Goal: Task Accomplishment & Management: Manage account settings

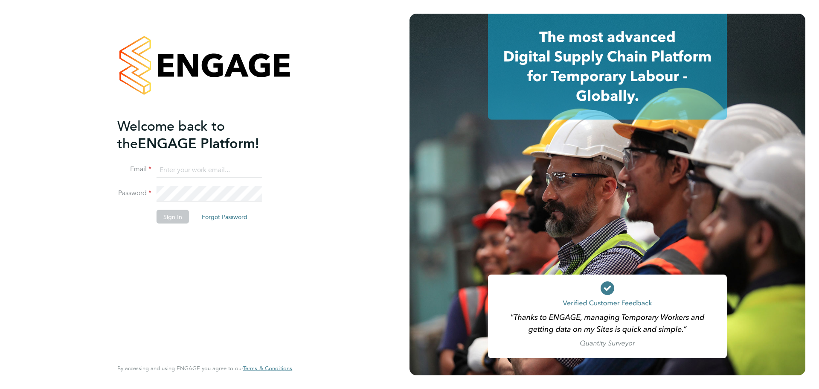
type input "lee@tribuildsolutions.com"
click at [192, 217] on li "Sign In Forgot Password" at bounding box center [200, 221] width 166 height 22
click at [182, 217] on button "Sign In" at bounding box center [173, 217] width 32 height 14
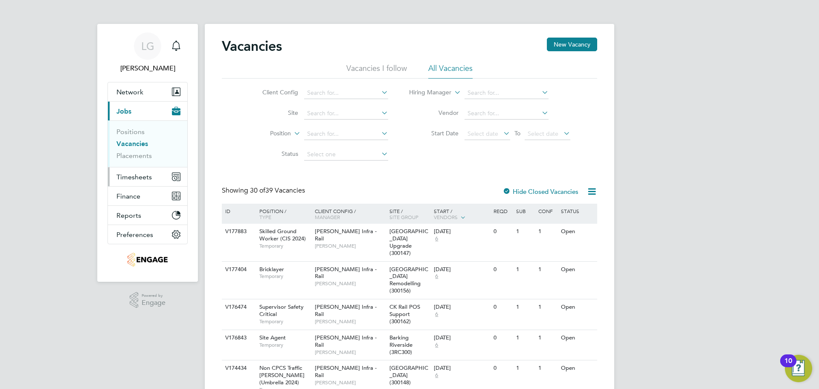
click at [141, 176] on span "Timesheets" at bounding box center [133, 177] width 35 height 8
click at [131, 175] on span "Timesheets" at bounding box center [133, 177] width 35 height 8
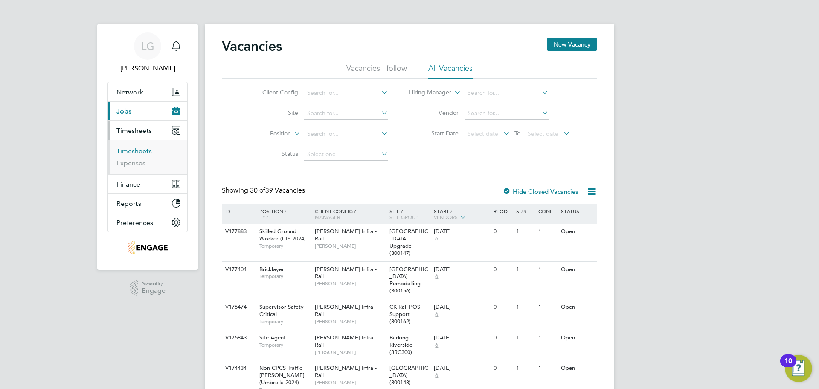
click at [134, 154] on link "Timesheets" at bounding box center [133, 151] width 35 height 8
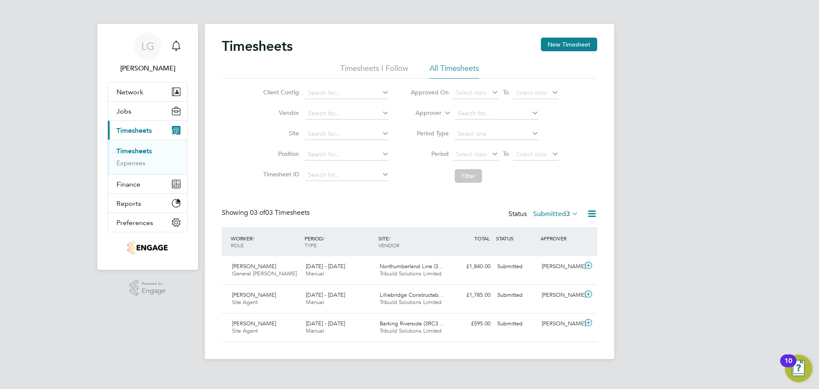
drag, startPoint x: 35, startPoint y: 110, endPoint x: 105, endPoint y: 133, distance: 74.5
click at [35, 110] on div "LG Lee Garrity Notifications Applications: Network Team Members Businesses Site…" at bounding box center [409, 186] width 819 height 372
click at [566, 214] on span "3" at bounding box center [568, 213] width 4 height 9
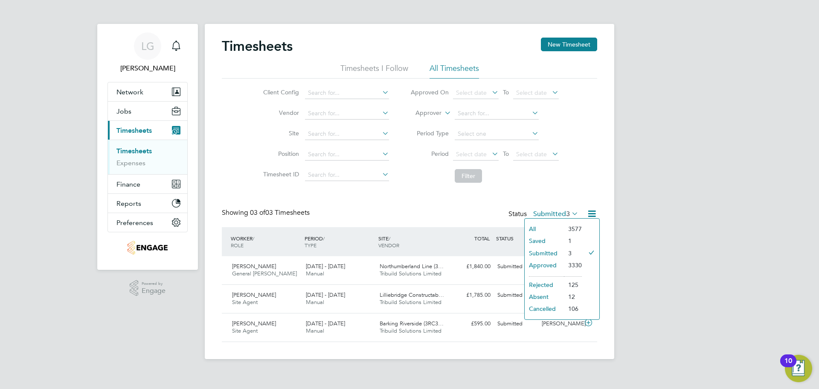
click at [560, 265] on li "Approved" at bounding box center [544, 265] width 39 height 12
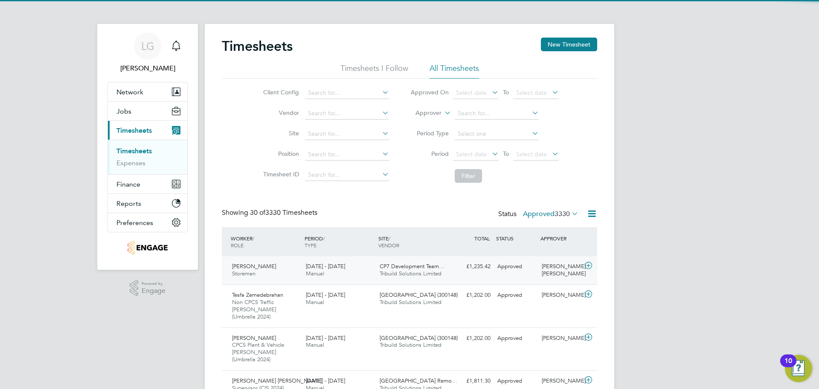
scroll to position [29, 74]
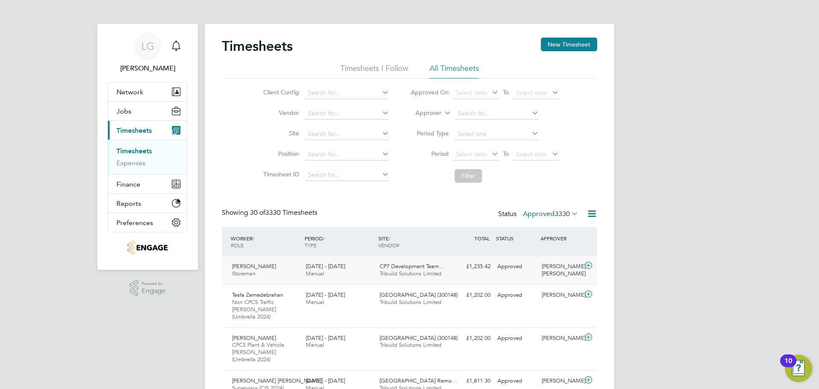
click at [360, 266] on div "23 - 29 Aug 2025 Manual" at bounding box center [339, 269] width 74 height 21
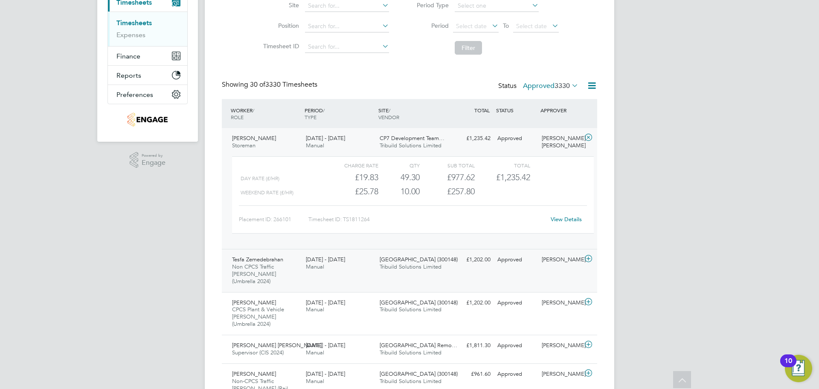
click at [355, 265] on div "23 - 29 Aug 2025 Manual" at bounding box center [339, 263] width 74 height 21
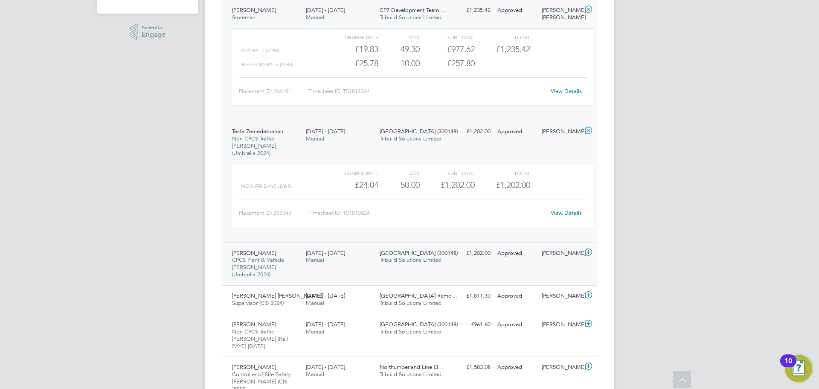
click at [362, 253] on div "23 - 29 Aug 2025 Manual" at bounding box center [339, 256] width 74 height 21
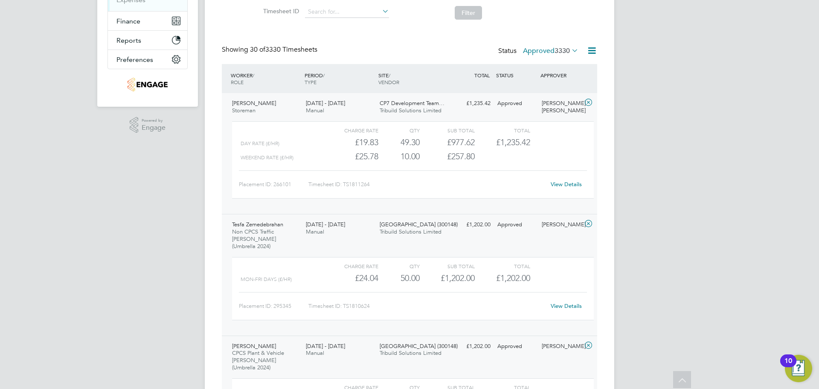
scroll to position [85, 0]
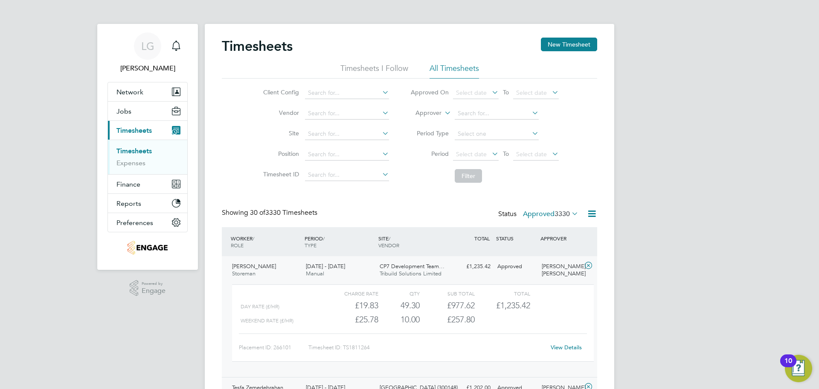
drag, startPoint x: 61, startPoint y: 191, endPoint x: 60, endPoint y: 76, distance: 114.4
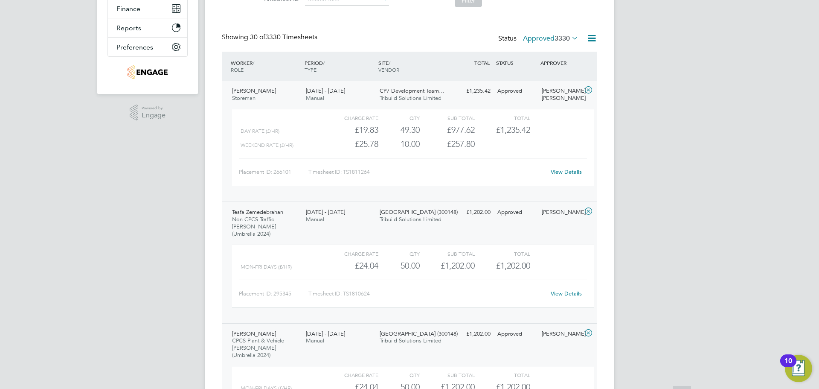
scroll to position [213, 0]
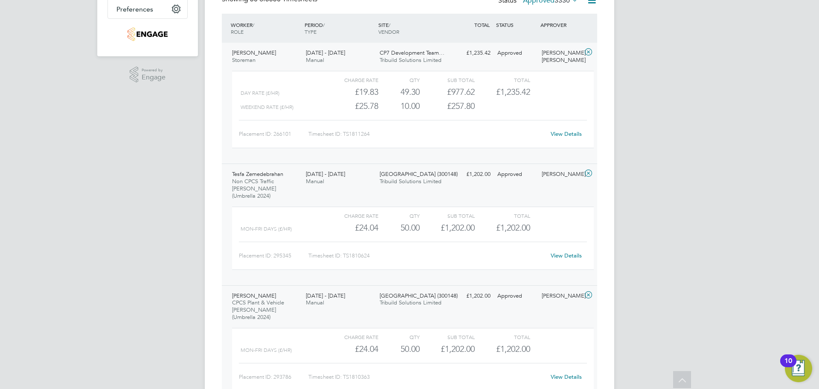
click at [568, 252] on link "View Details" at bounding box center [566, 255] width 31 height 7
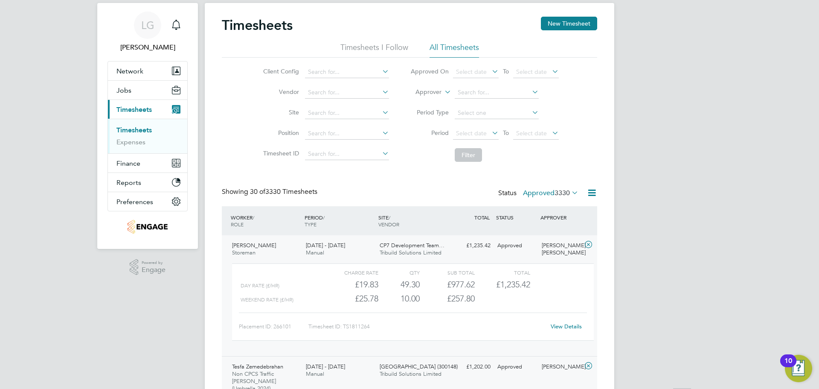
scroll to position [0, 0]
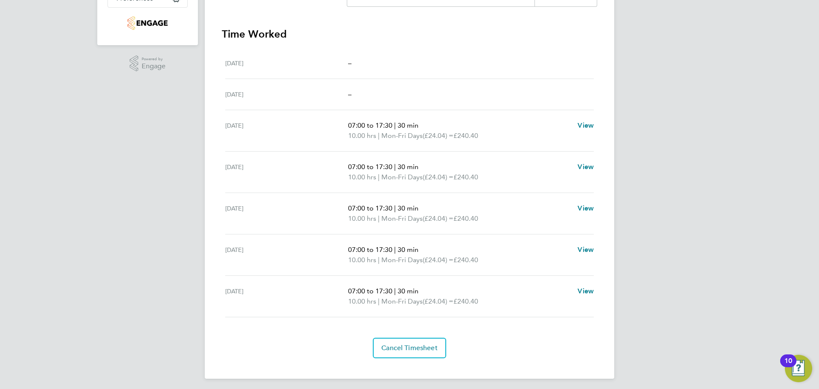
scroll to position [228, 0]
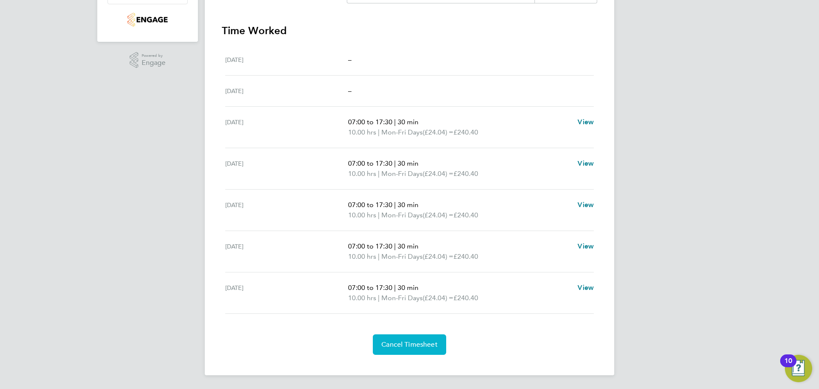
click at [423, 344] on span "Cancel Timesheet" at bounding box center [409, 344] width 56 height 9
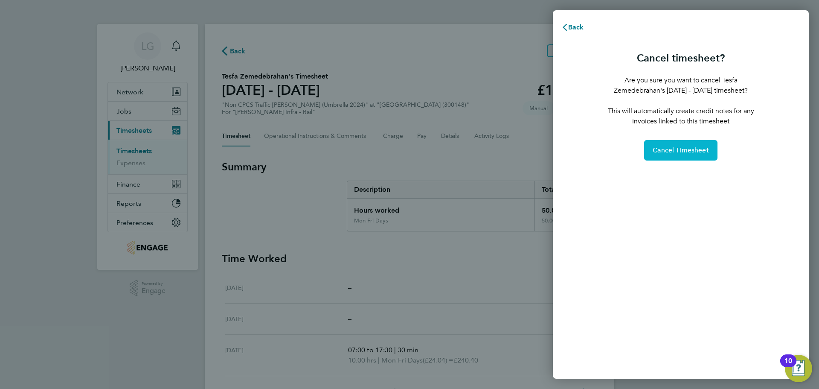
click at [697, 151] on span "Cancel Timesheet" at bounding box center [681, 150] width 56 height 9
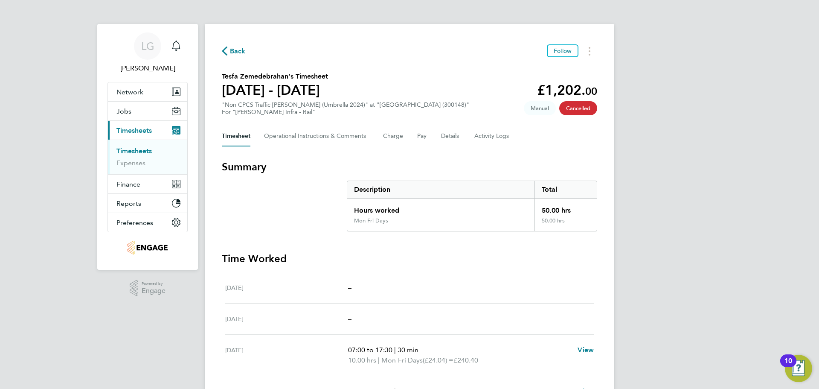
drag, startPoint x: 133, startPoint y: 149, endPoint x: 155, endPoint y: 137, distance: 25.2
click at [133, 150] on link "Timesheets" at bounding box center [133, 151] width 35 height 8
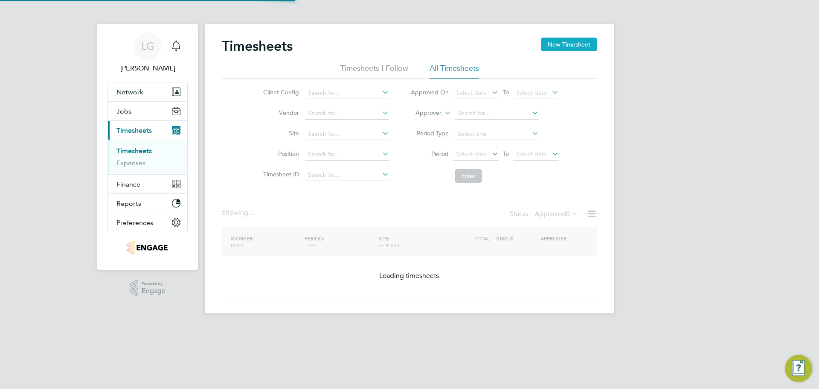
click at [575, 43] on button "New Timesheet" at bounding box center [569, 45] width 56 height 14
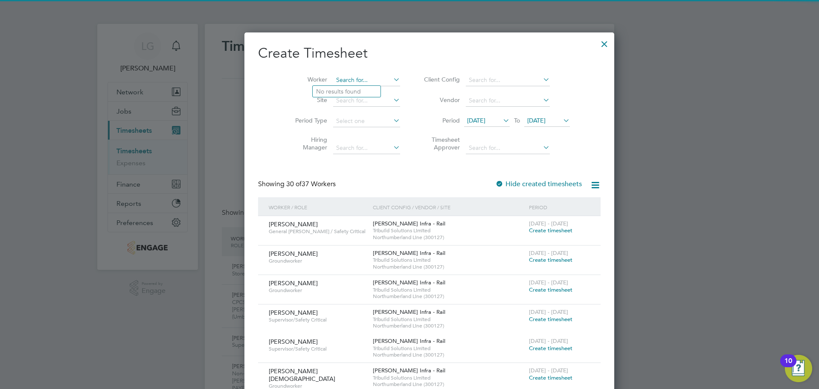
click at [338, 77] on input at bounding box center [366, 80] width 67 height 12
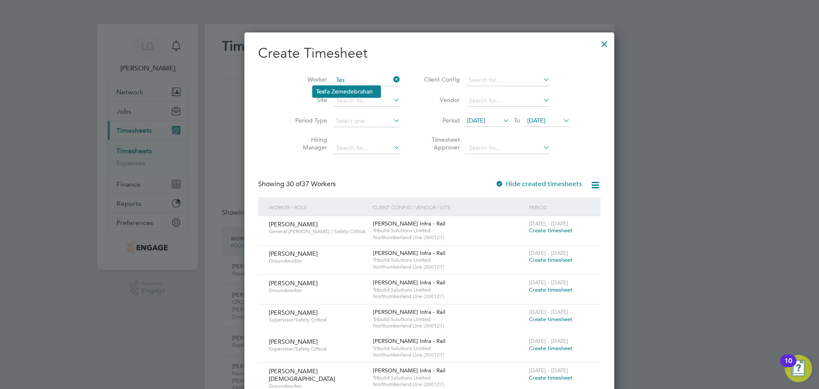
click at [337, 90] on li "Tes fa Zemedebrahan" at bounding box center [347, 92] width 68 height 12
type input "Tesfa Zemedebrahan"
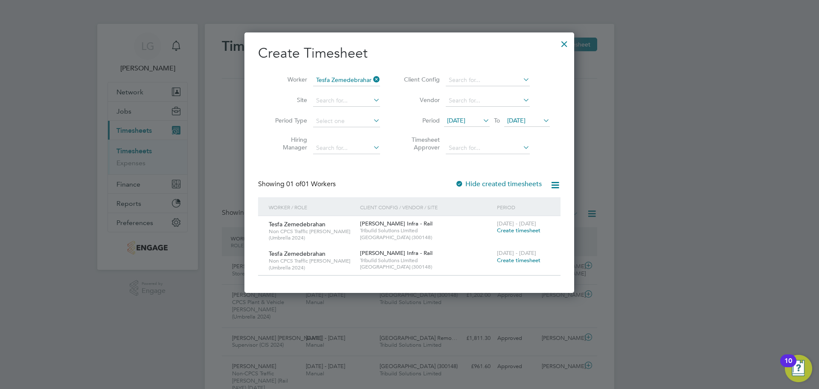
click at [524, 260] on span "Create timesheet" at bounding box center [519, 259] width 44 height 7
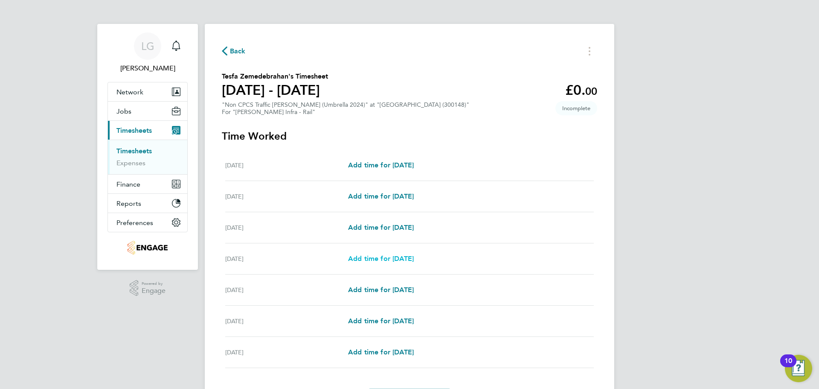
click at [379, 255] on span "Add time for [DATE]" at bounding box center [381, 258] width 66 height 8
select select "30"
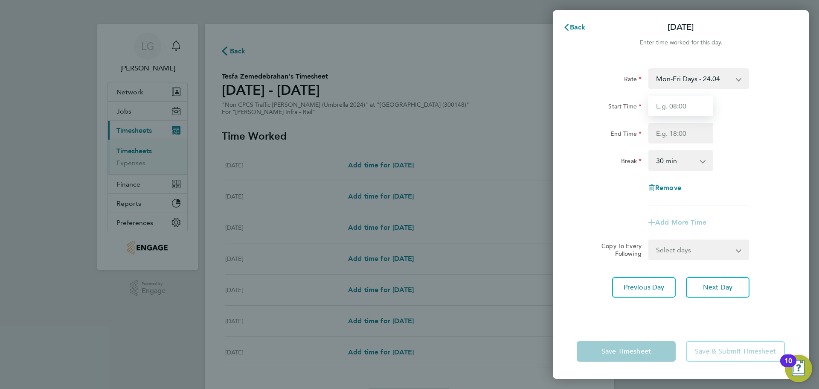
click at [673, 104] on input "Start Time" at bounding box center [681, 106] width 65 height 20
type input "07:30"
click at [681, 134] on input "End Time" at bounding box center [681, 133] width 65 height 20
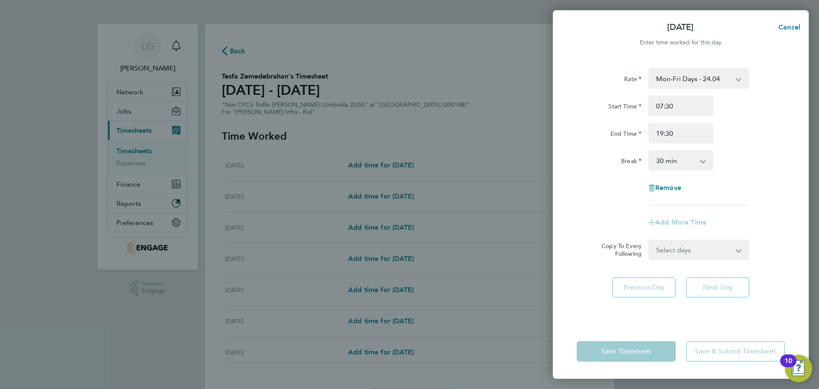
click at [765, 162] on div "Break 0 min 15 min 30 min 45 min 60 min 75 min 90 min" at bounding box center [680, 160] width 215 height 20
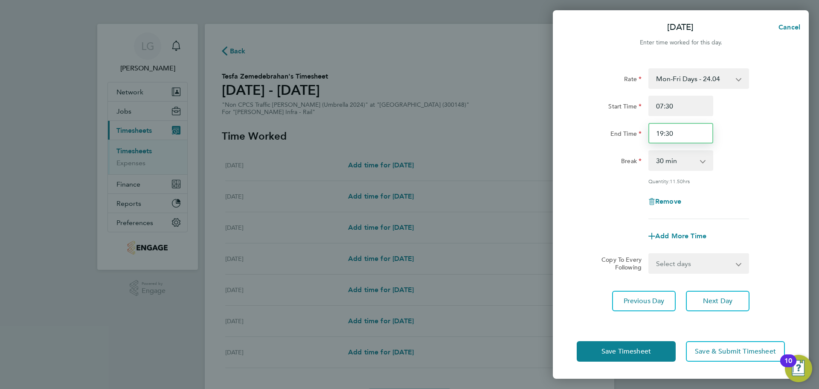
click at [663, 134] on input "19:30" at bounding box center [681, 133] width 65 height 20
click at [677, 134] on input "18:30" at bounding box center [681, 133] width 65 height 20
type input "18:00"
click at [745, 135] on div "End Time 18:00" at bounding box center [680, 133] width 215 height 20
click at [686, 250] on form "Rate Mon-Fri Days - 24.04 Weekends - 31.25 Mon-Thurs Nights - 27.64 Bank Hol - …" at bounding box center [681, 170] width 208 height 205
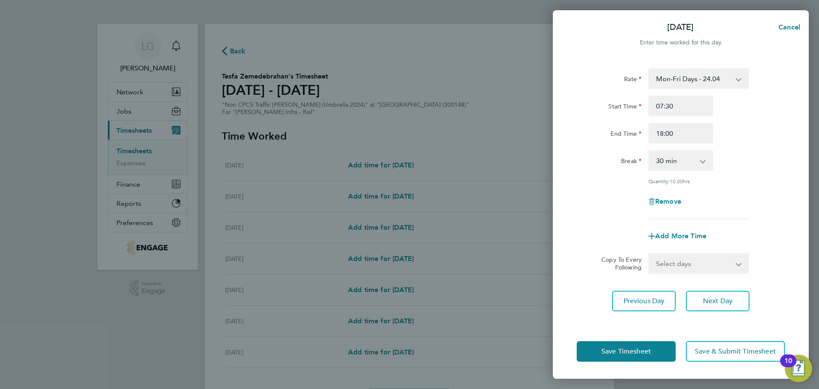
drag, startPoint x: 683, startPoint y: 260, endPoint x: 679, endPoint y: 261, distance: 4.3
click at [683, 260] on select "Select days Day [DATE] [DATE] [DATE]" at bounding box center [694, 263] width 90 height 19
select select "DAY"
click at [649, 254] on select "Select days Day [DATE] [DATE] [DATE]" at bounding box center [694, 263] width 90 height 19
select select "[DATE]"
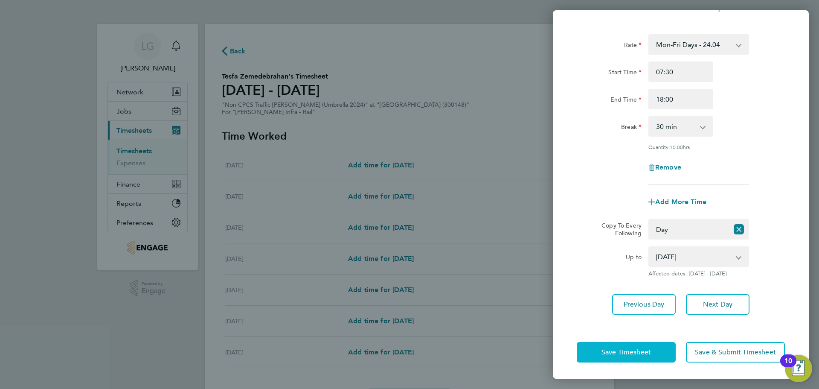
click at [649, 349] on span "Save Timesheet" at bounding box center [626, 352] width 49 height 9
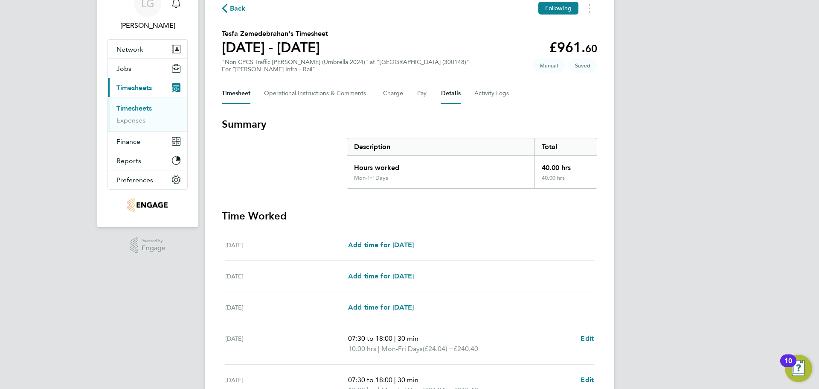
click at [452, 93] on button "Details" at bounding box center [451, 93] width 20 height 20
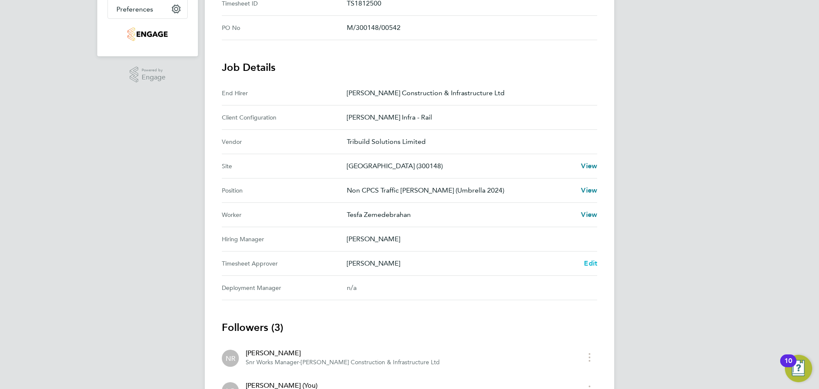
click at [590, 262] on span "Edit" at bounding box center [590, 263] width 13 height 8
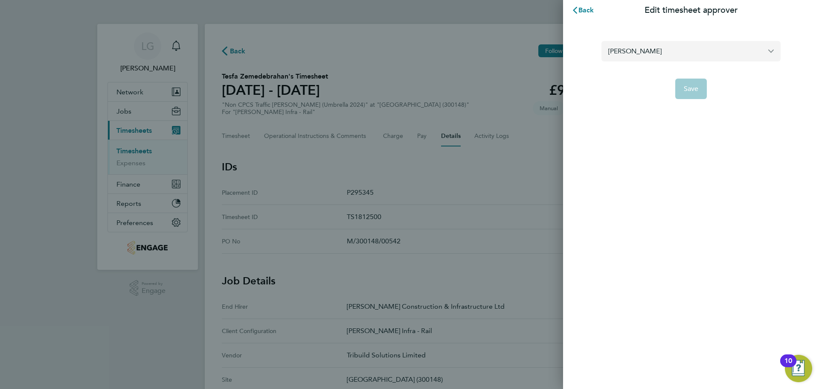
click at [687, 49] on input "Ivan Pozdysev" at bounding box center [691, 51] width 179 height 20
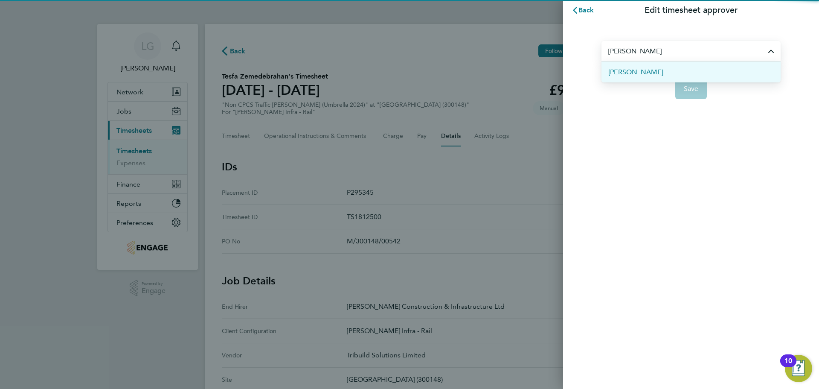
click at [643, 77] on span "Sean Ducey" at bounding box center [635, 72] width 55 height 10
type input "Sean Ducey"
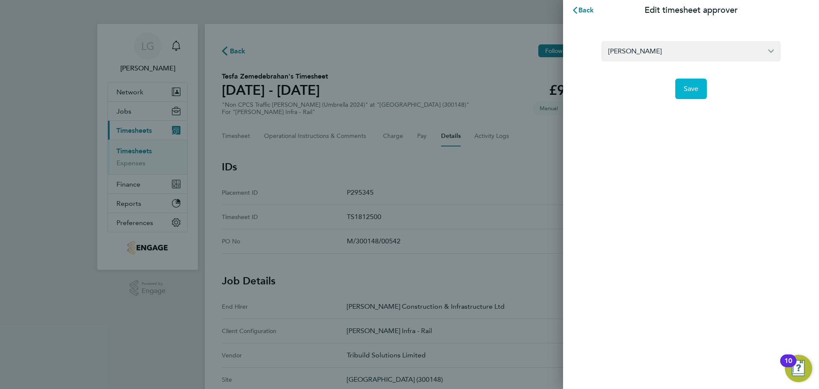
click at [696, 93] on button "Save" at bounding box center [691, 89] width 32 height 20
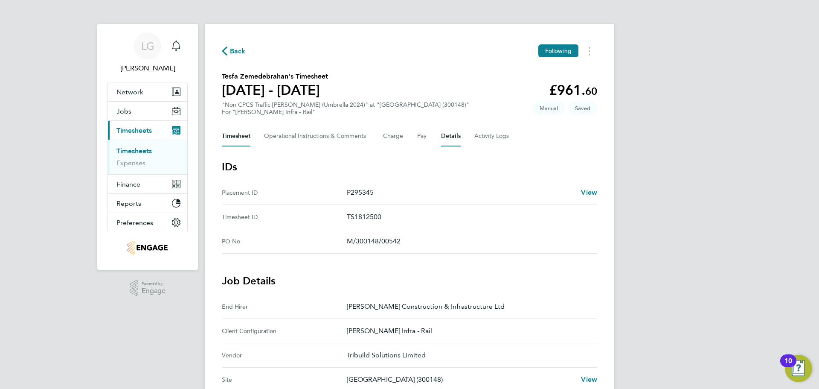
click at [239, 132] on button "Timesheet" at bounding box center [236, 136] width 29 height 20
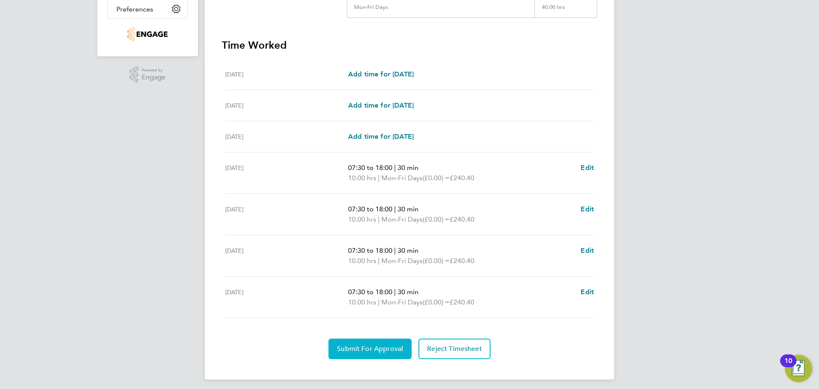
click at [375, 351] on span "Submit For Approval" at bounding box center [370, 348] width 66 height 9
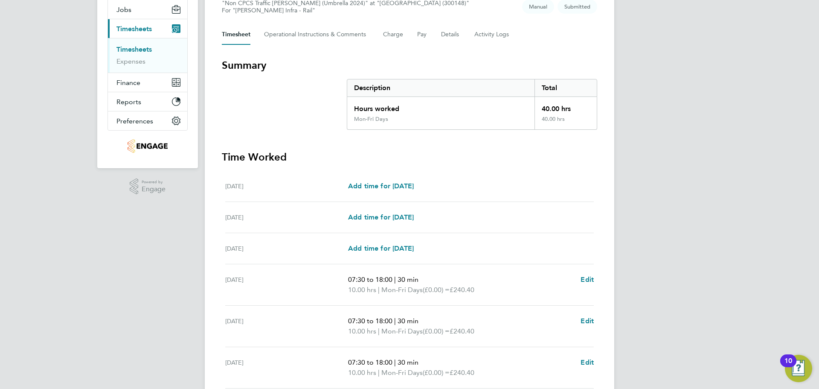
scroll to position [85, 0]
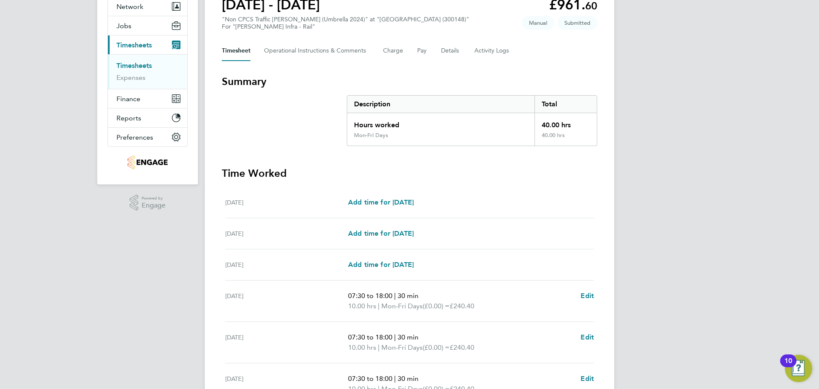
click at [141, 67] on link "Timesheets" at bounding box center [133, 65] width 35 height 8
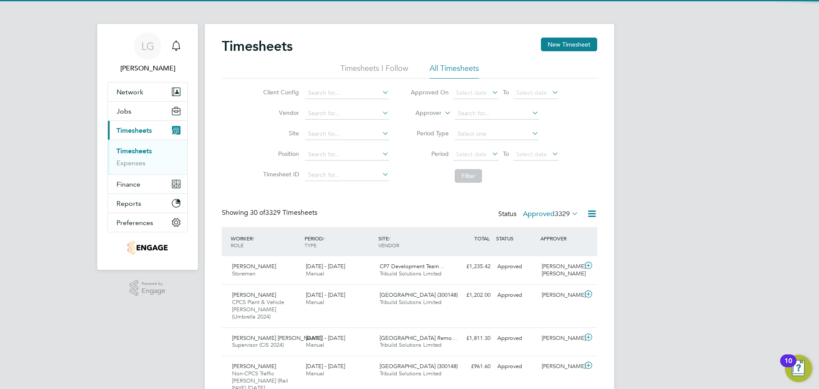
scroll to position [22, 74]
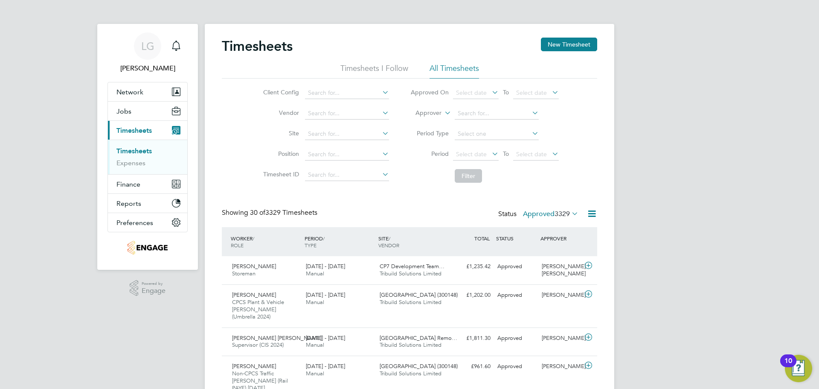
click at [555, 212] on span "3329" at bounding box center [562, 213] width 15 height 9
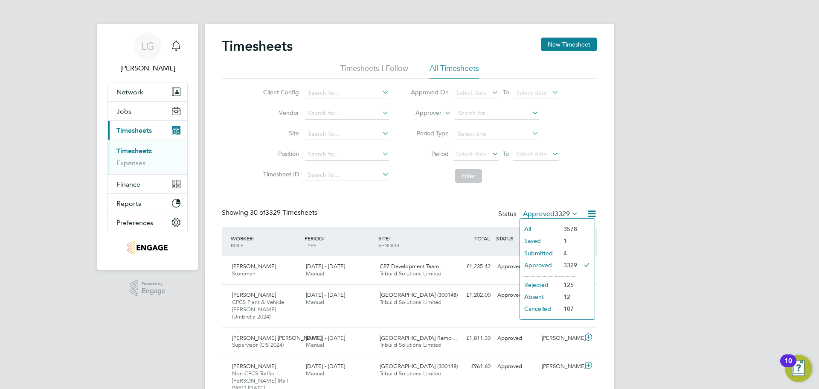
click at [547, 243] on li "Saved" at bounding box center [539, 241] width 39 height 12
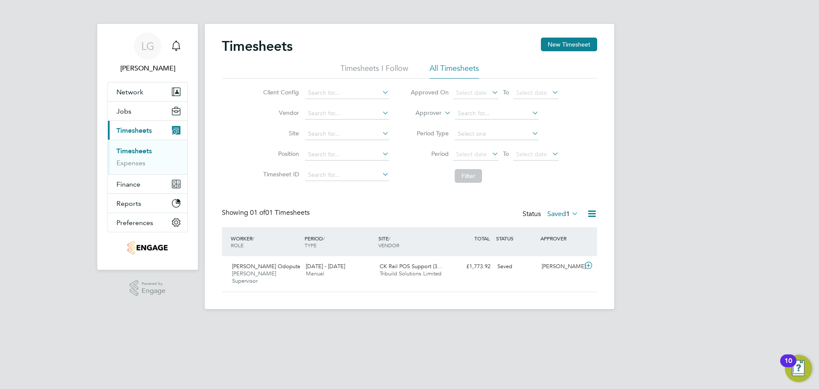
click at [556, 212] on label "Saved 1" at bounding box center [562, 213] width 31 height 9
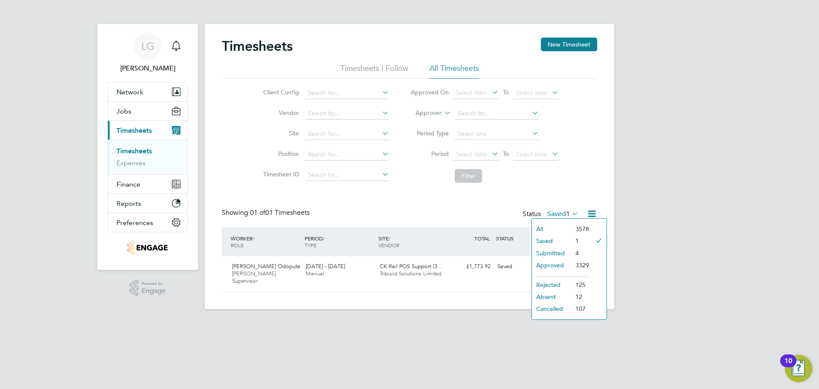
click at [672, 208] on div "LG [PERSON_NAME] Notifications Applications: Network Team Members Businesses Si…" at bounding box center [409, 161] width 819 height 323
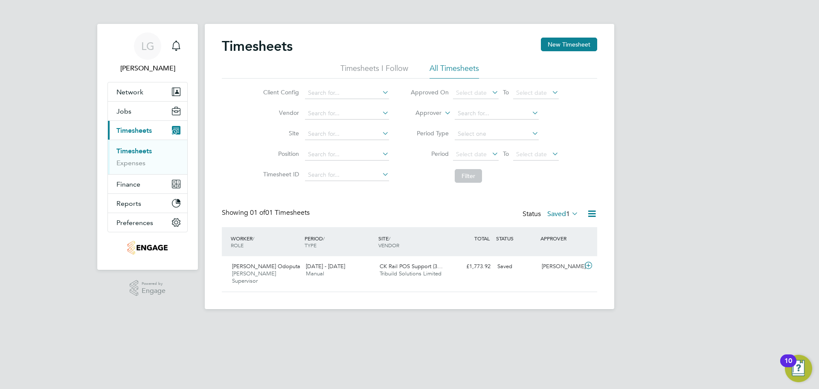
click at [562, 213] on label "Saved 1" at bounding box center [562, 213] width 31 height 9
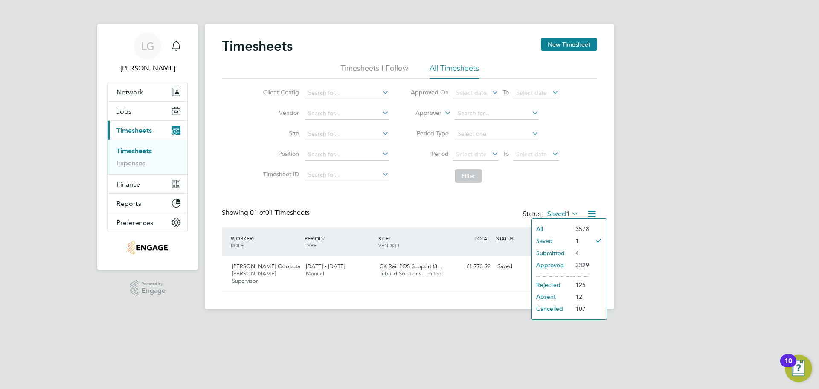
click at [564, 250] on li "Submitted" at bounding box center [551, 253] width 39 height 12
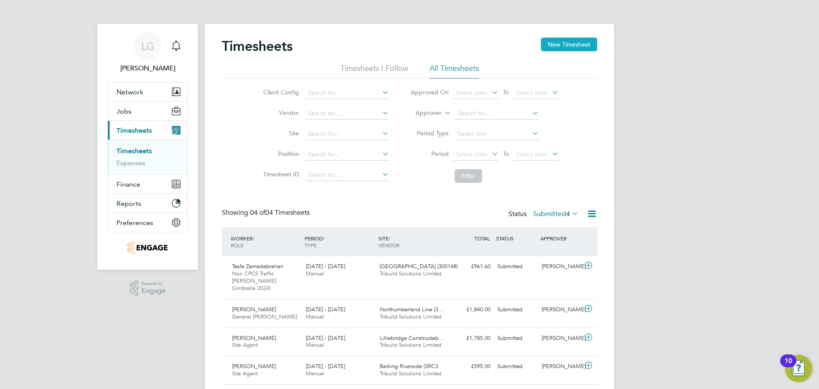
click at [580, 44] on button "New Timesheet" at bounding box center [569, 45] width 56 height 14
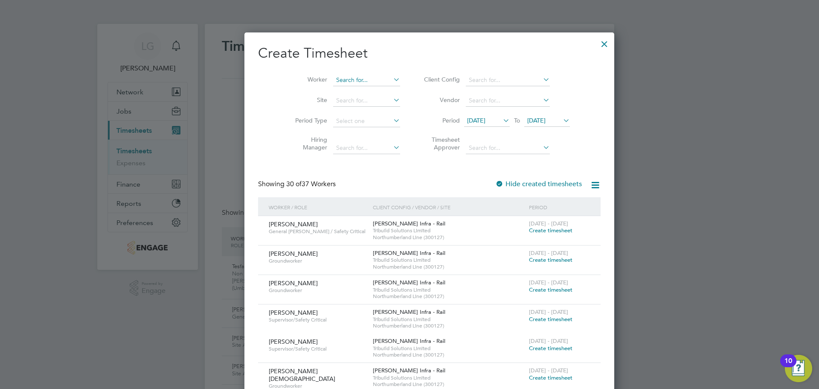
click at [357, 81] on input at bounding box center [366, 80] width 67 height 12
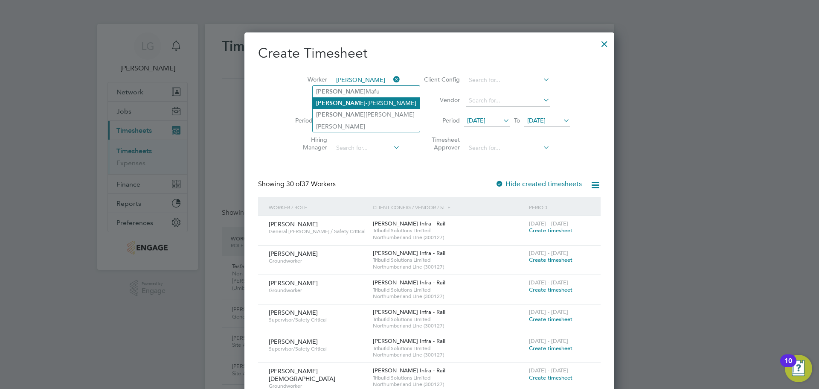
click at [355, 102] on li "George -Nicolae Oprea" at bounding box center [366, 103] width 107 height 12
type input "[PERSON_NAME]"
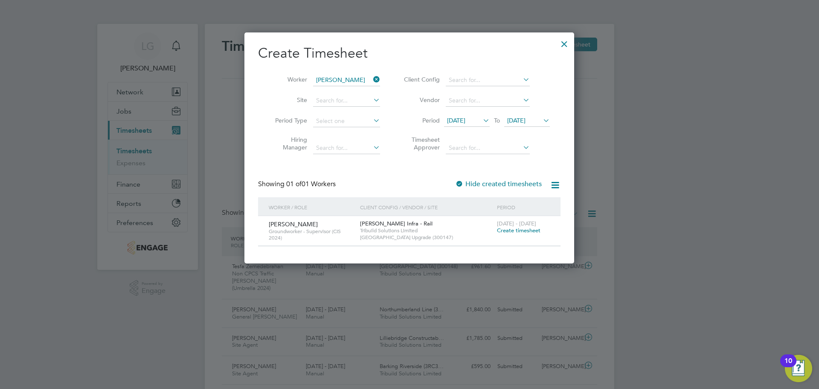
click at [514, 230] on span "Create timesheet" at bounding box center [519, 230] width 44 height 7
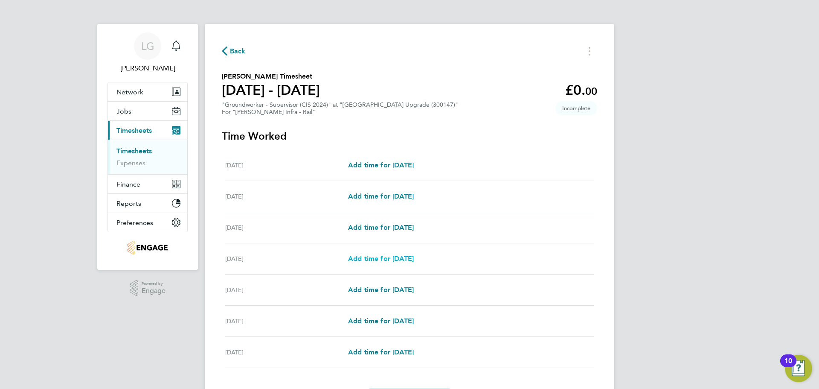
click at [383, 258] on span "Add time for [DATE]" at bounding box center [381, 258] width 66 height 8
select select "30"
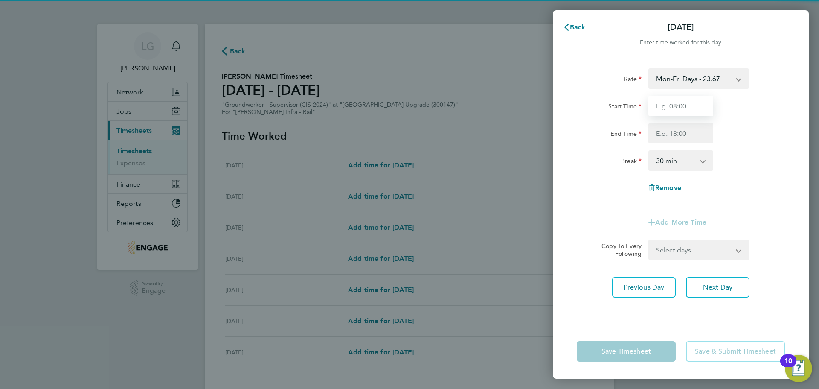
click at [692, 112] on input "Start Time" at bounding box center [681, 106] width 65 height 20
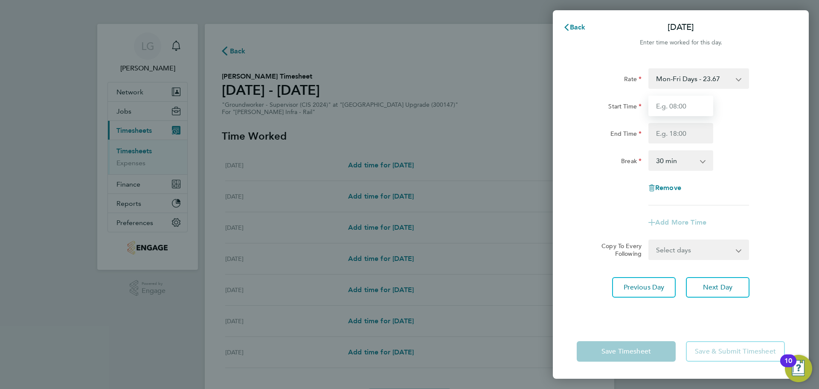
type input "07:30"
click at [678, 134] on input "End Time" at bounding box center [681, 133] width 65 height 20
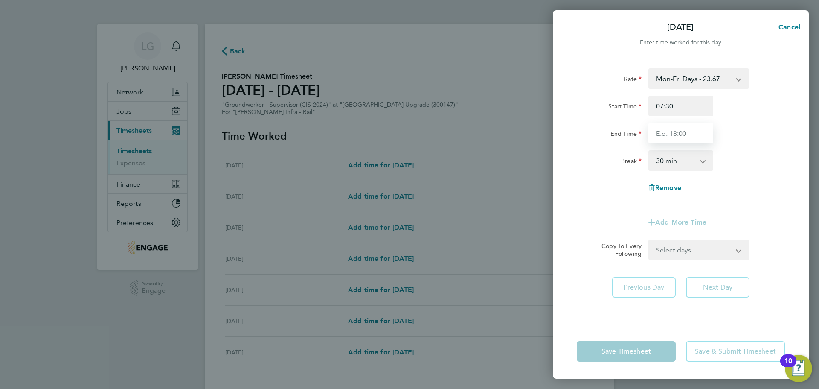
type input "18:00"
click at [759, 162] on div "Break 0 min 15 min 30 min 45 min 60 min 75 min 90 min" at bounding box center [680, 160] width 215 height 20
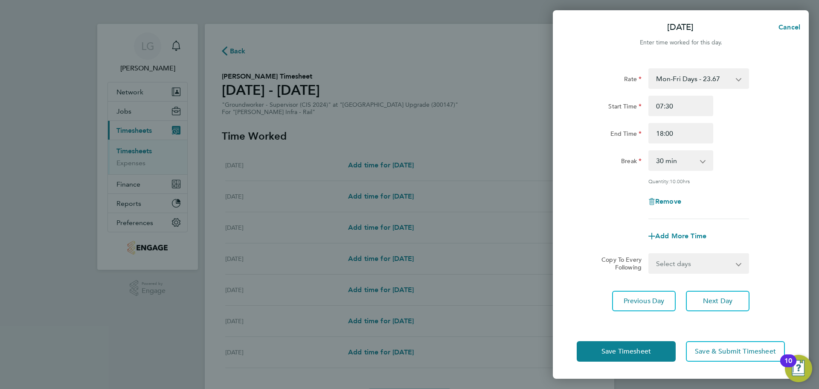
click at [714, 261] on select "Select days Day [DATE] [DATE] [DATE]" at bounding box center [694, 263] width 90 height 19
select select "DAY"
click at [649, 254] on select "Select days Day [DATE] [DATE] [DATE]" at bounding box center [694, 263] width 90 height 19
select select "[DATE]"
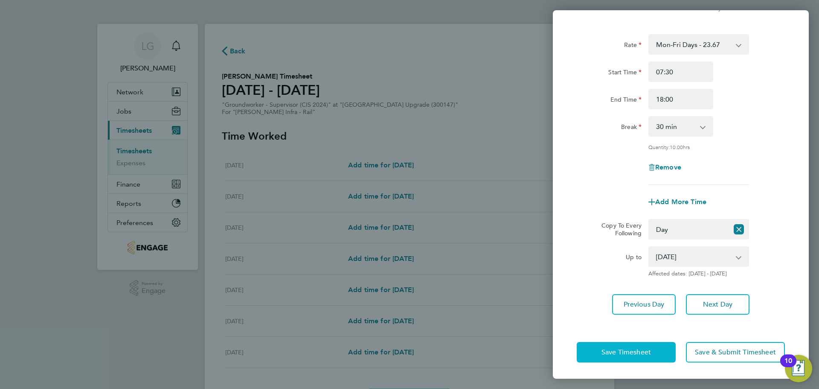
drag, startPoint x: 651, startPoint y: 347, endPoint x: 636, endPoint y: 350, distance: 15.2
click at [651, 348] on span "Save Timesheet" at bounding box center [626, 352] width 49 height 9
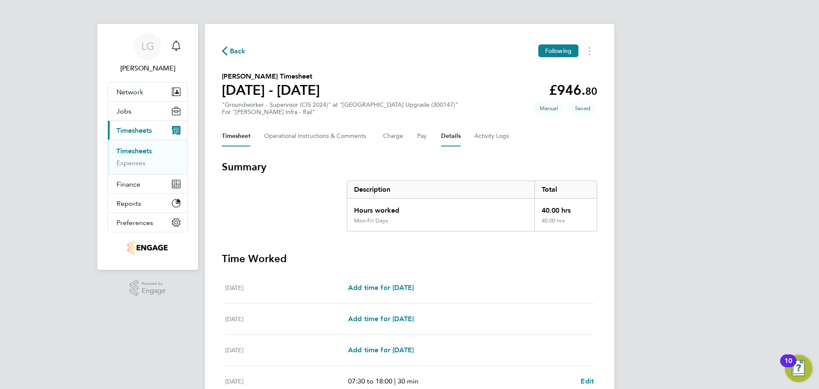
click at [454, 135] on button "Details" at bounding box center [451, 136] width 20 height 20
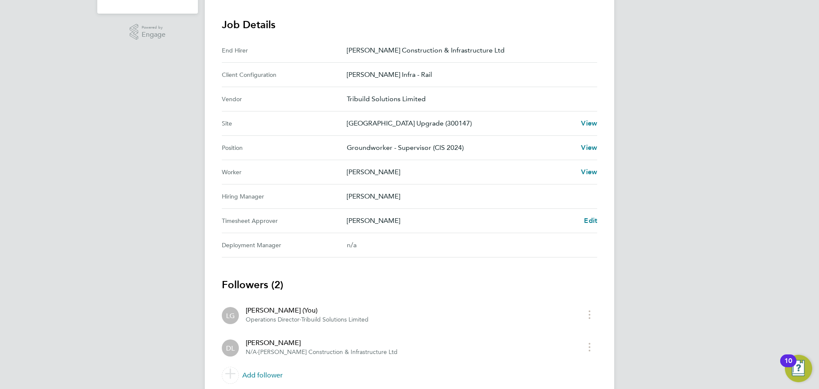
click at [99, 169] on div "LG Lee Garrity Notifications Applications: Network Team Members Businesses Site…" at bounding box center [409, 82] width 819 height 677
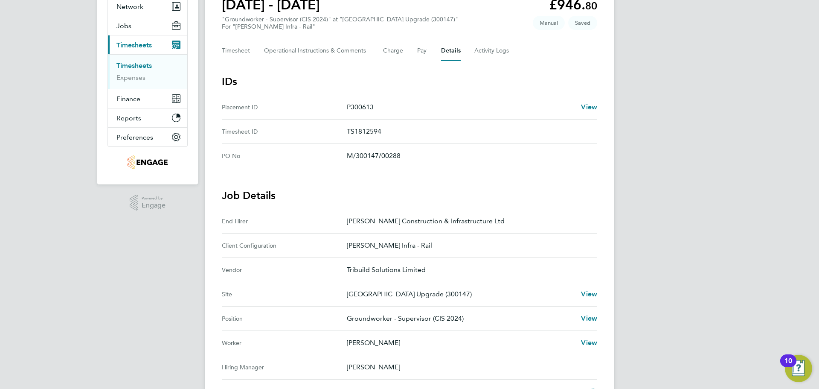
scroll to position [171, 0]
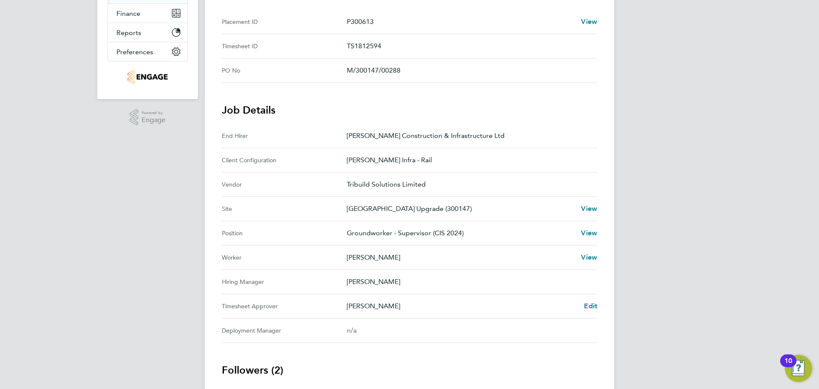
click at [125, 207] on div "LG Lee Garrity Notifications Applications: Network Team Members Businesses Site…" at bounding box center [409, 167] width 819 height 677
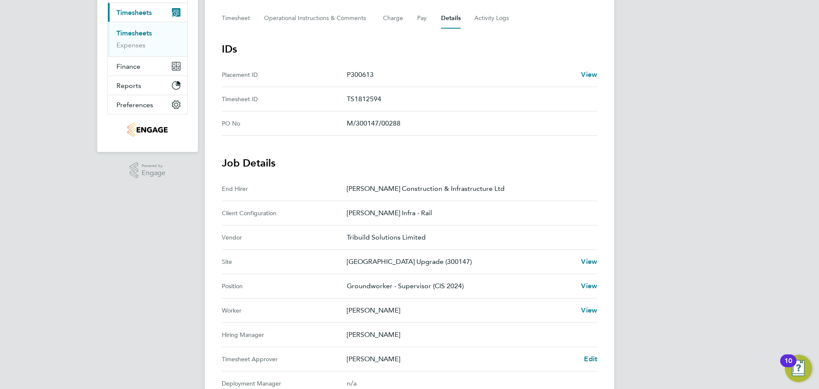
scroll to position [0, 0]
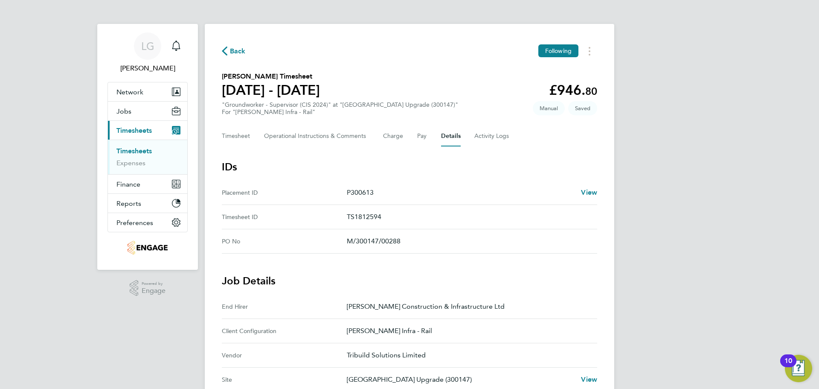
click at [137, 150] on link "Timesheets" at bounding box center [133, 151] width 35 height 8
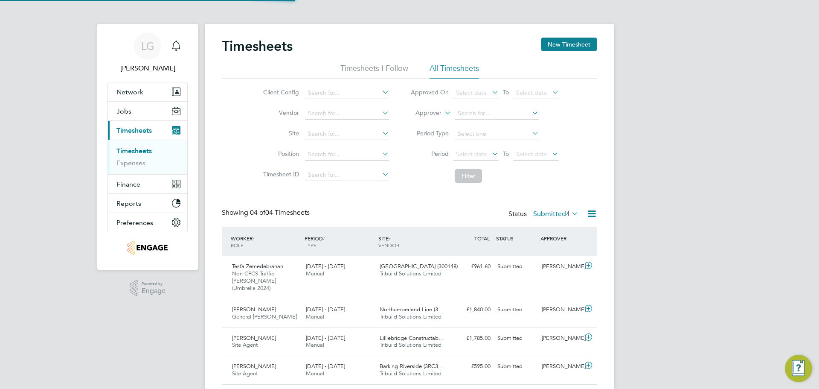
scroll to position [22, 74]
click at [547, 216] on label "Submitted 4" at bounding box center [555, 213] width 45 height 9
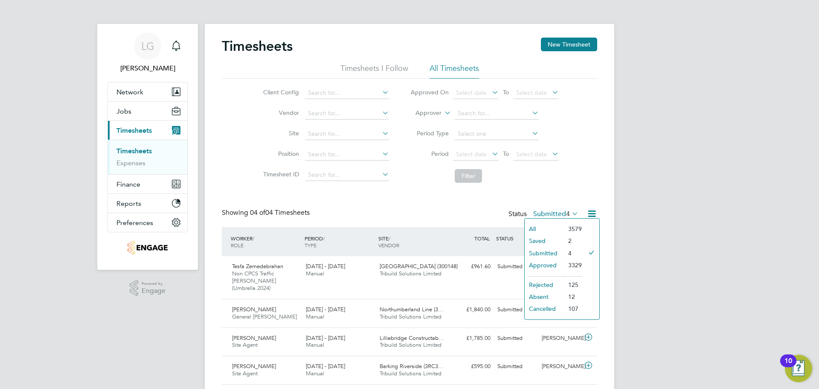
click at [547, 263] on li "Approved" at bounding box center [544, 265] width 39 height 12
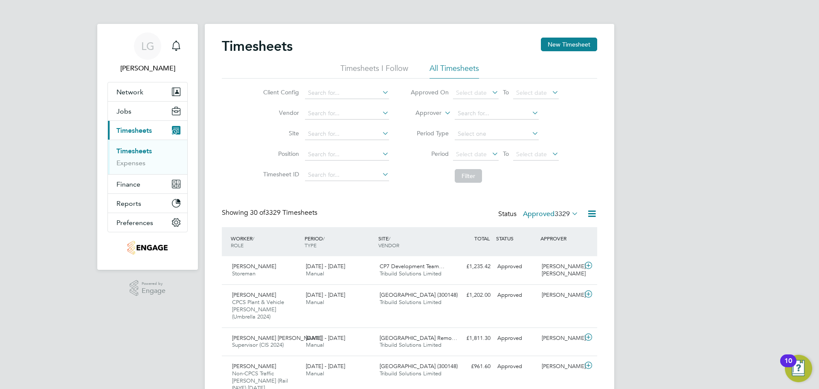
click at [139, 151] on link "Timesheets" at bounding box center [133, 151] width 35 height 8
click at [552, 211] on label "Approved 3329" at bounding box center [550, 213] width 55 height 9
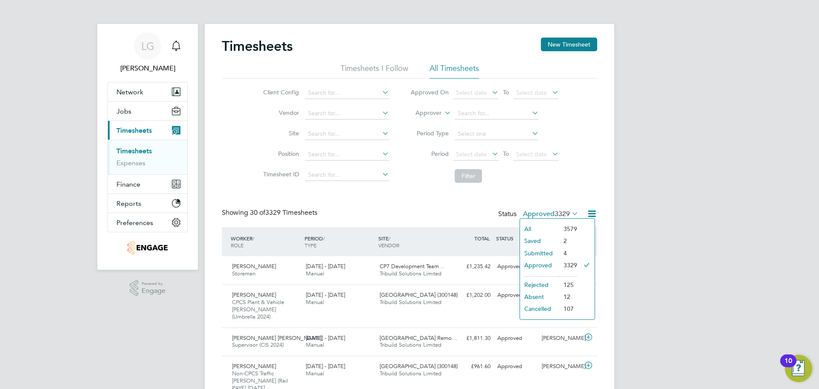
click at [541, 240] on li "Saved" at bounding box center [539, 241] width 39 height 12
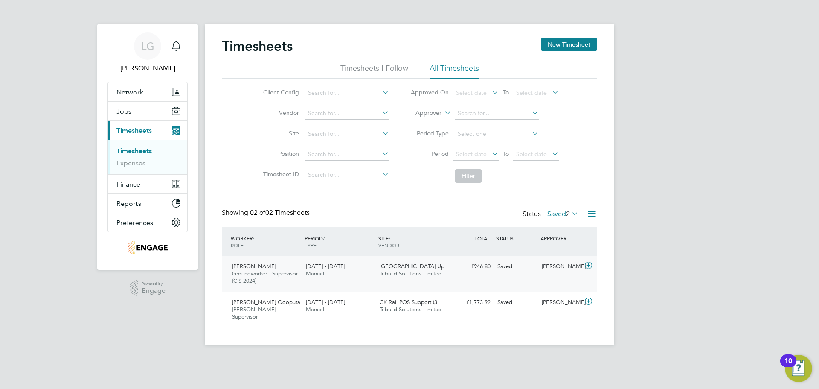
click at [354, 270] on div "23 - 29 Aug 2025 Manual" at bounding box center [339, 269] width 74 height 21
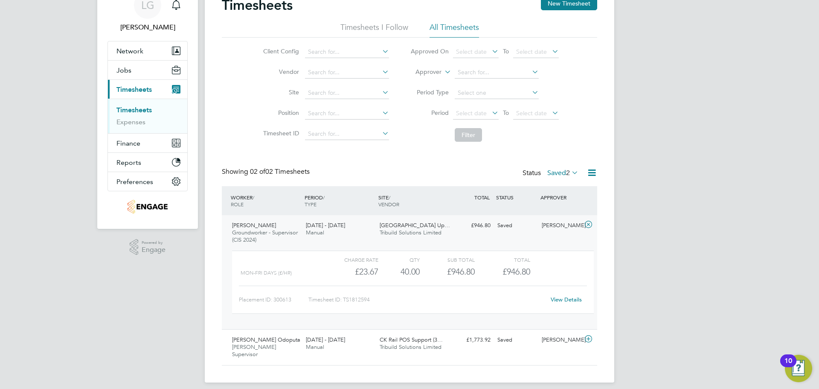
click at [560, 298] on link "View Details" at bounding box center [566, 299] width 31 height 7
click at [128, 111] on link "Timesheets" at bounding box center [133, 110] width 35 height 8
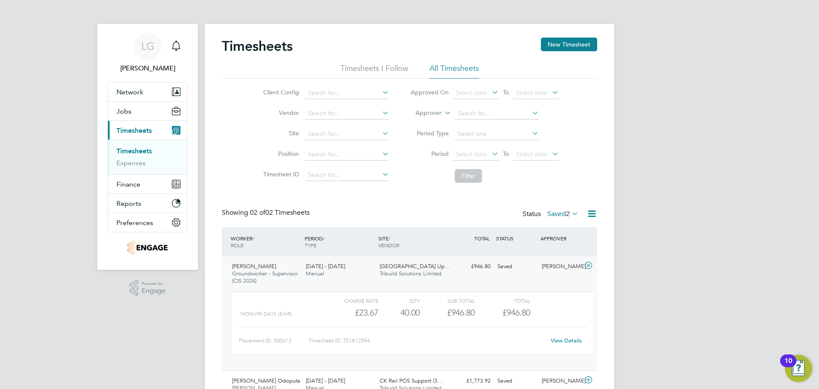
click at [570, 211] on icon at bounding box center [570, 213] width 0 height 12
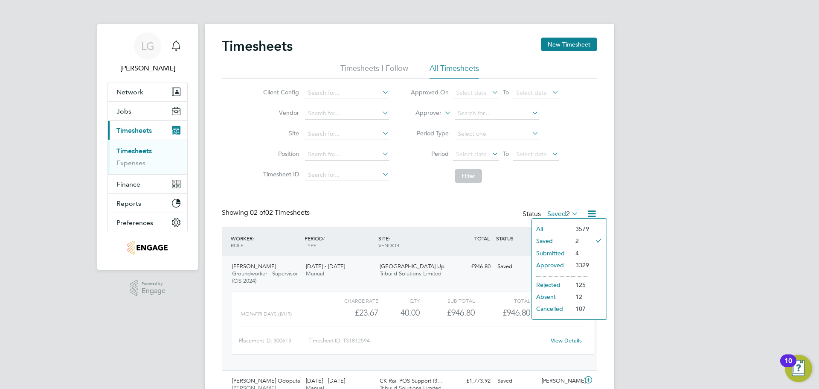
click at [554, 251] on li "Submitted" at bounding box center [551, 253] width 39 height 12
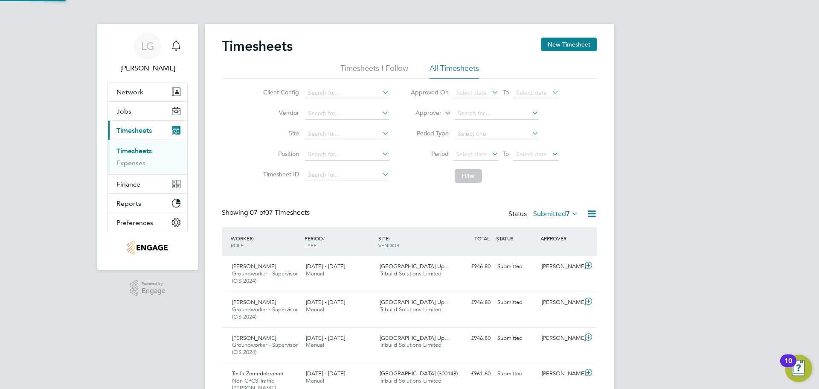
scroll to position [29, 74]
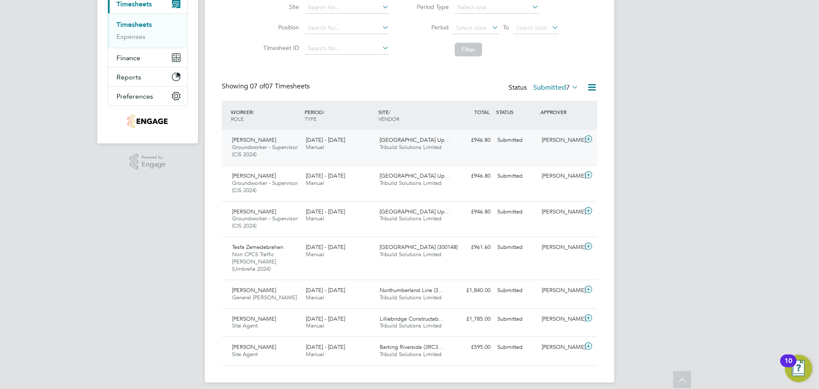
click at [448, 154] on div "Surrey Quays Station Up… Tribuild Solutions Limited" at bounding box center [413, 143] width 74 height 21
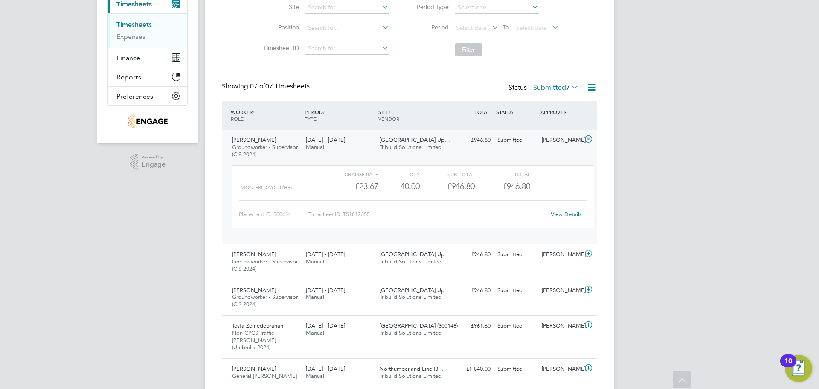
click at [574, 215] on link "View Details" at bounding box center [566, 213] width 31 height 7
click at [49, 198] on div "LG Lee Garrity Notifications Applications: Network Team Members Businesses Site…" at bounding box center [409, 174] width 819 height 601
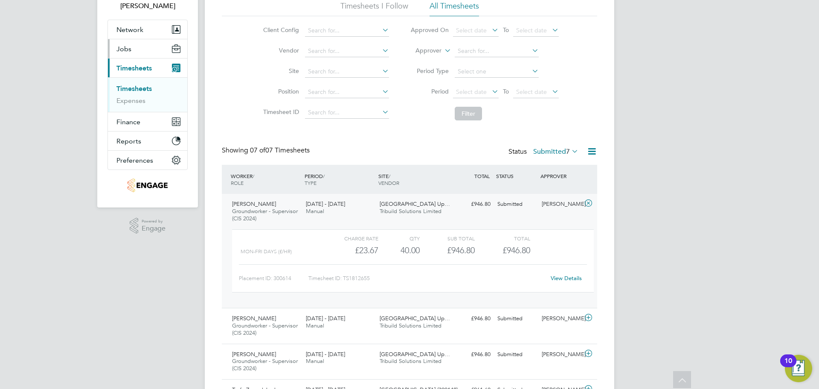
scroll to position [0, 0]
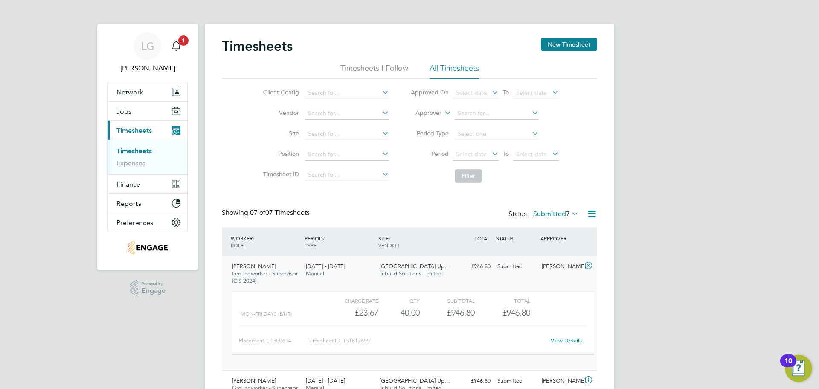
click at [130, 150] on link "Timesheets" at bounding box center [133, 151] width 35 height 8
click at [178, 45] on icon "Main navigation" at bounding box center [176, 46] width 10 height 10
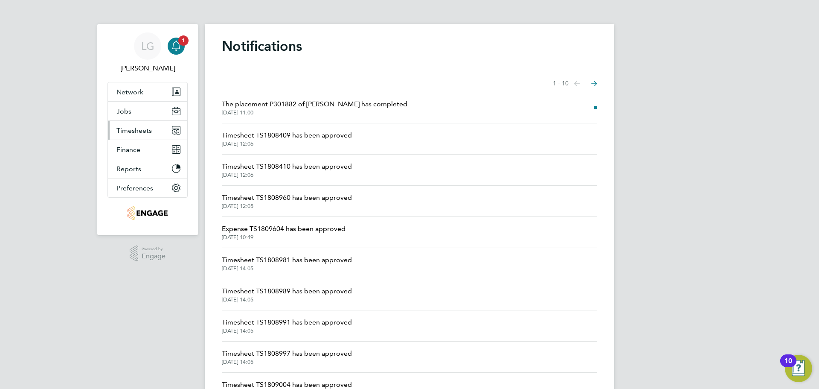
click at [133, 129] on span "Timesheets" at bounding box center [133, 130] width 35 height 8
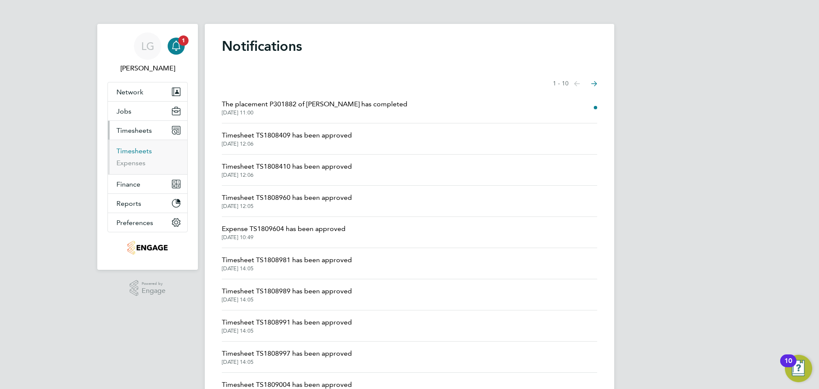
click at [131, 151] on link "Timesheets" at bounding box center [133, 151] width 35 height 8
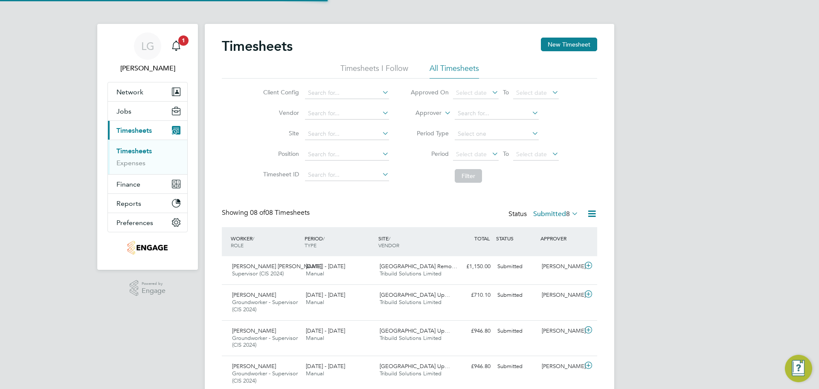
scroll to position [29, 74]
click at [181, 48] on div "Main navigation" at bounding box center [176, 46] width 17 height 17
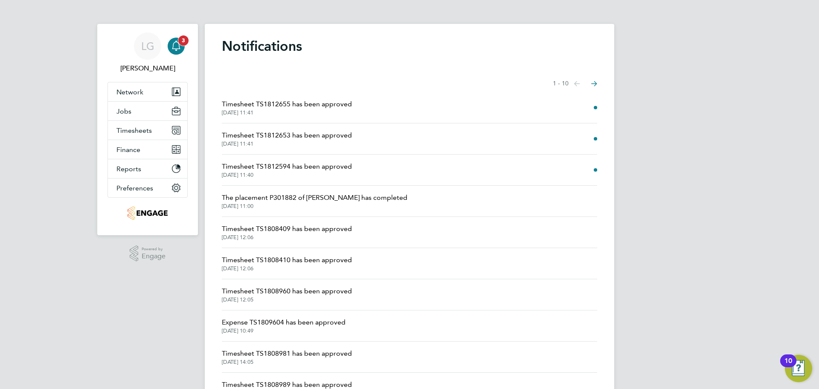
click at [179, 46] on icon "Main navigation" at bounding box center [176, 46] width 10 height 10
click at [325, 102] on span "Timesheet TS1812655 has been approved" at bounding box center [287, 104] width 130 height 10
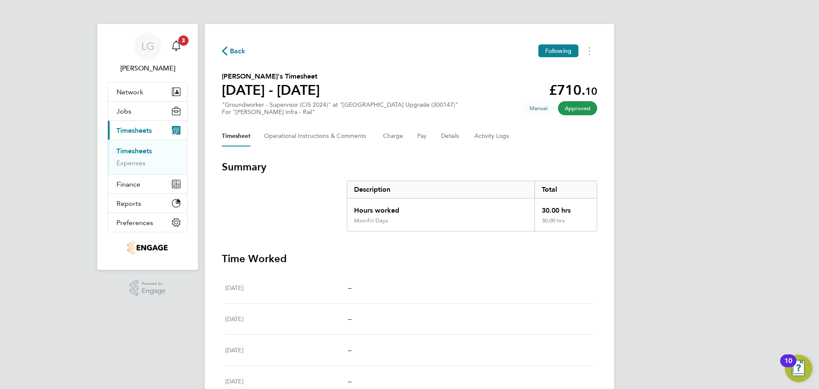
click at [144, 147] on link "Timesheets" at bounding box center [133, 151] width 35 height 8
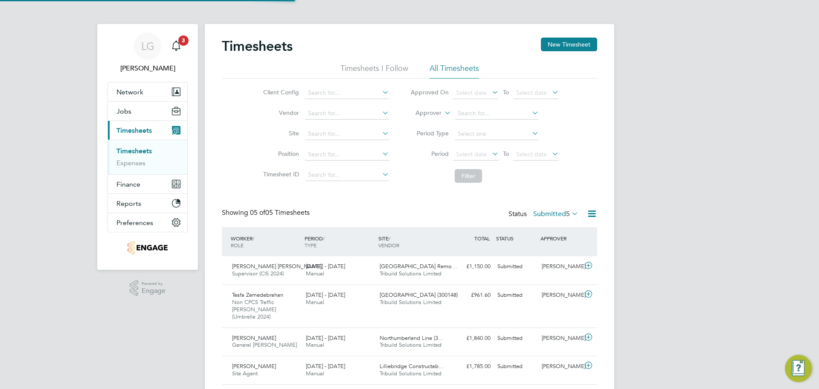
scroll to position [22, 74]
click at [43, 79] on div "LG Lee Garrity Notifications Applications: Network Team Members Businesses Site…" at bounding box center [409, 222] width 819 height 444
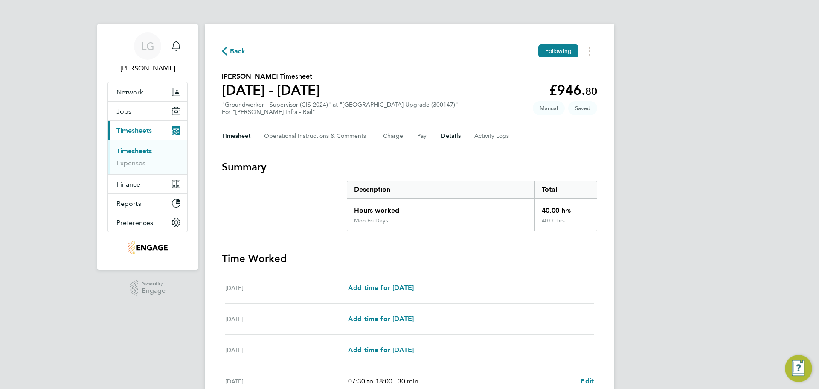
click at [448, 135] on button "Details" at bounding box center [451, 136] width 20 height 20
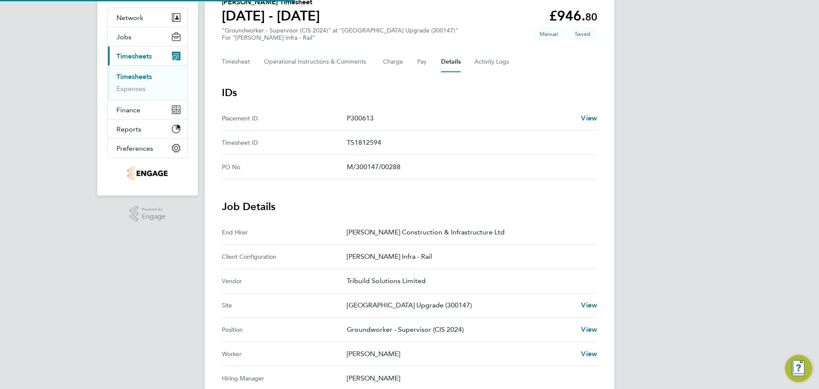
scroll to position [241, 0]
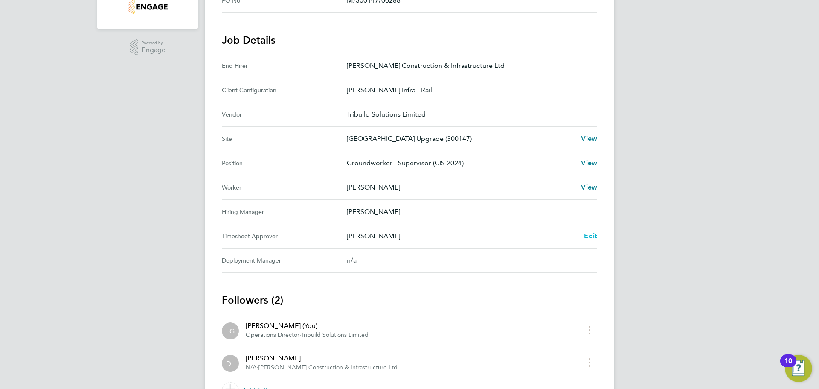
click at [593, 236] on span "Edit" at bounding box center [590, 236] width 13 height 8
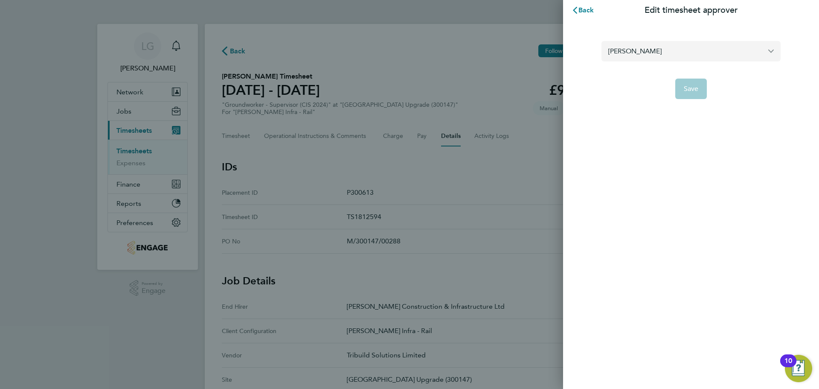
click at [663, 48] on input "[PERSON_NAME]" at bounding box center [691, 51] width 179 height 20
type input "r"
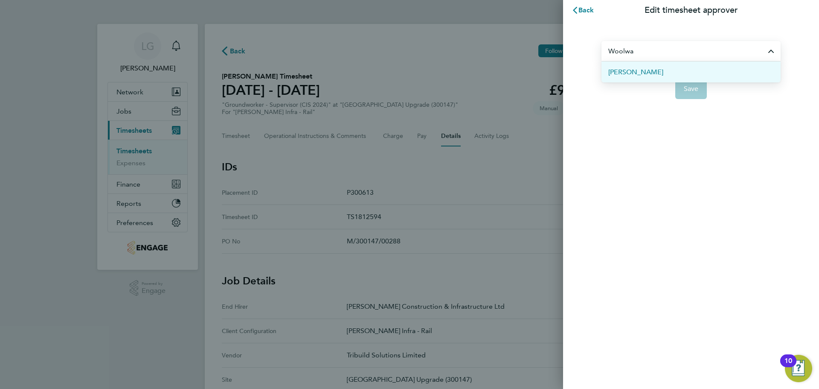
click at [652, 74] on span "[PERSON_NAME]" at bounding box center [635, 72] width 55 height 10
type input "[PERSON_NAME]"
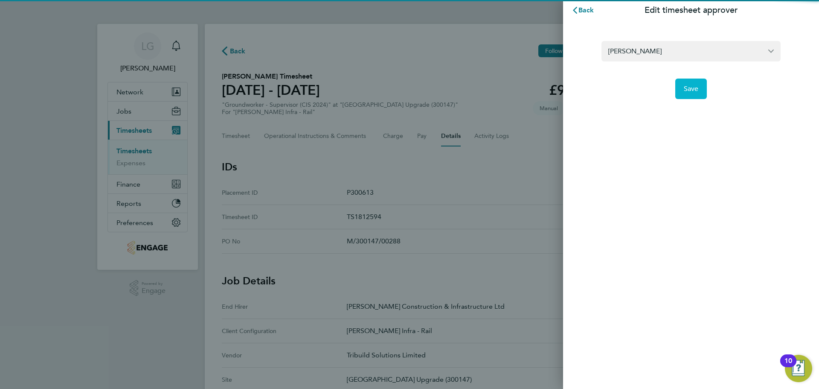
click at [689, 88] on span "Save" at bounding box center [691, 88] width 15 height 9
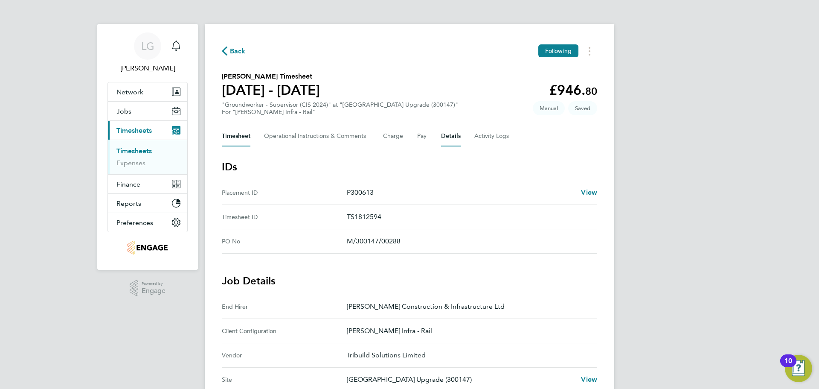
drag, startPoint x: 241, startPoint y: 135, endPoint x: 245, endPoint y: 136, distance: 4.8
click at [241, 135] on button "Timesheet" at bounding box center [236, 136] width 29 height 20
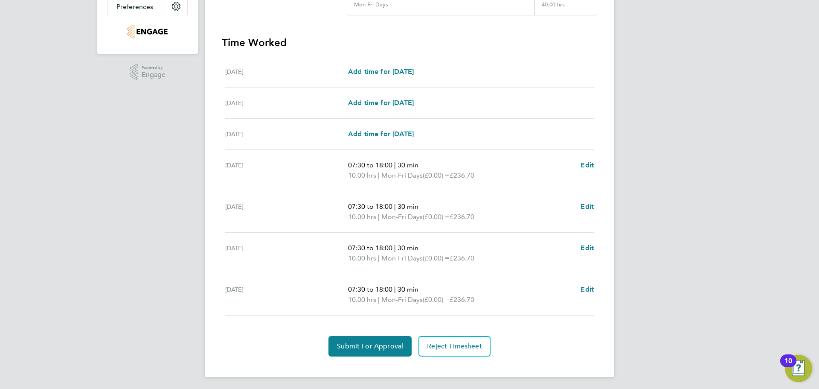
scroll to position [218, 0]
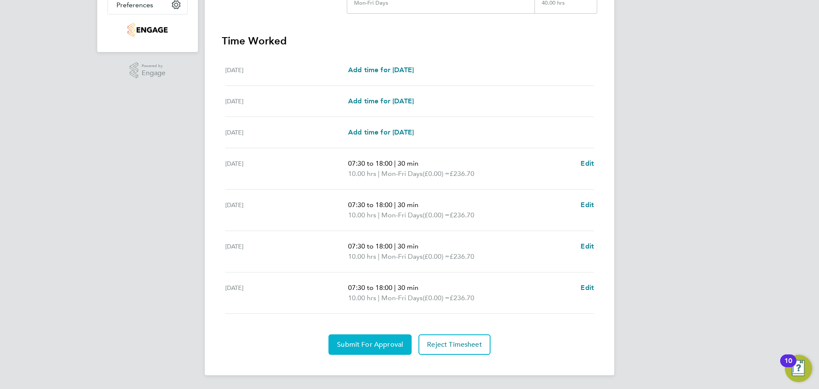
click at [376, 343] on span "Submit For Approval" at bounding box center [370, 344] width 66 height 9
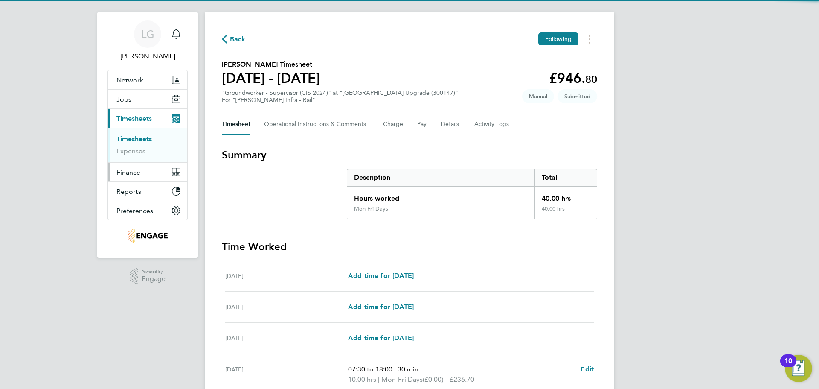
scroll to position [0, 0]
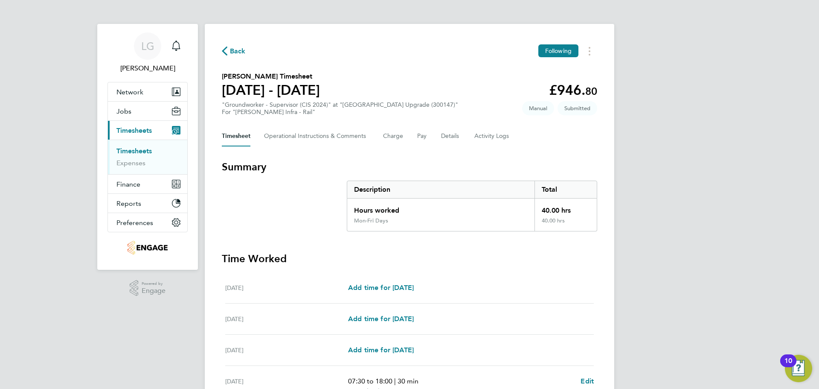
click at [138, 150] on link "Timesheets" at bounding box center [133, 151] width 35 height 8
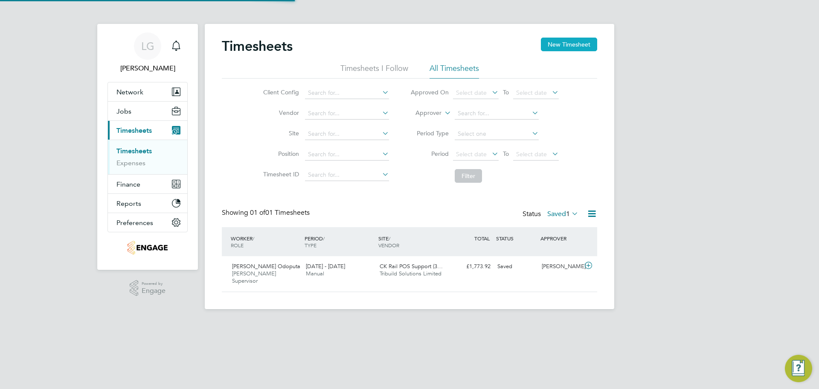
scroll to position [22, 74]
click at [553, 40] on button "New Timesheet" at bounding box center [569, 45] width 56 height 14
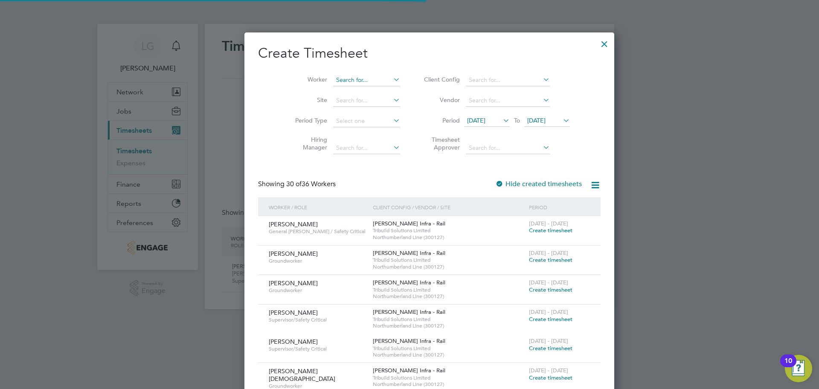
scroll to position [1638, 330]
click at [333, 79] on input at bounding box center [366, 80] width 67 height 12
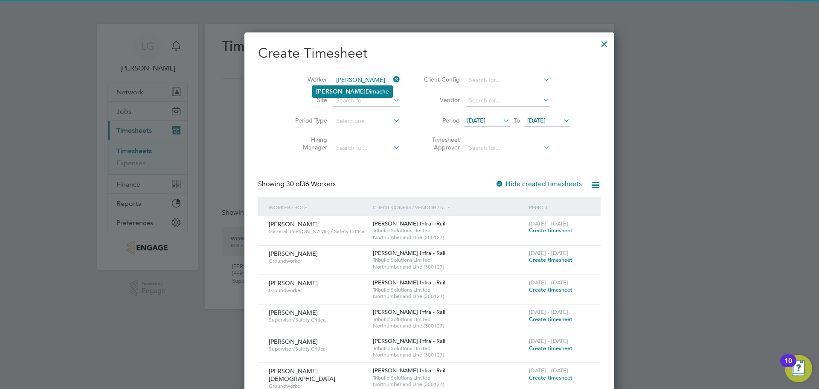
click at [335, 93] on li "[PERSON_NAME]" at bounding box center [353, 92] width 80 height 12
type input "[PERSON_NAME]"
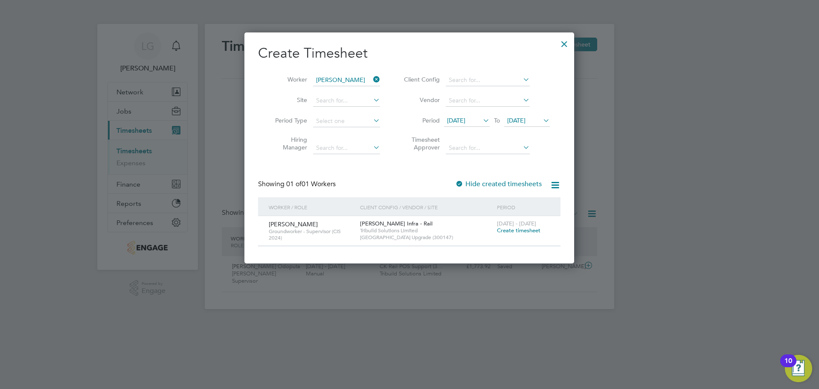
scroll to position [4, 4]
click at [513, 228] on span "Create timesheet" at bounding box center [519, 230] width 44 height 7
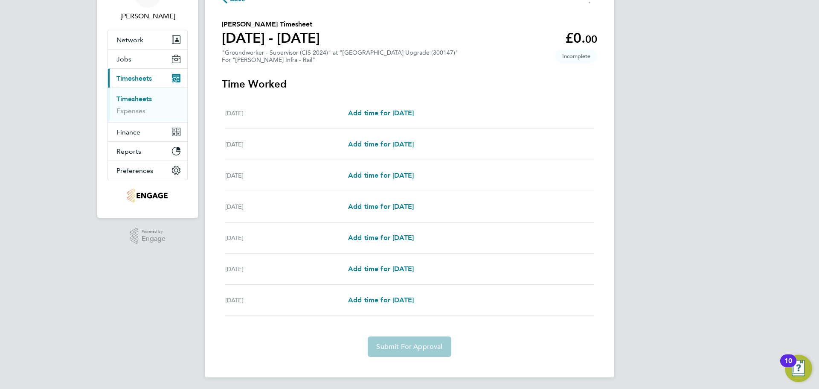
scroll to position [54, 0]
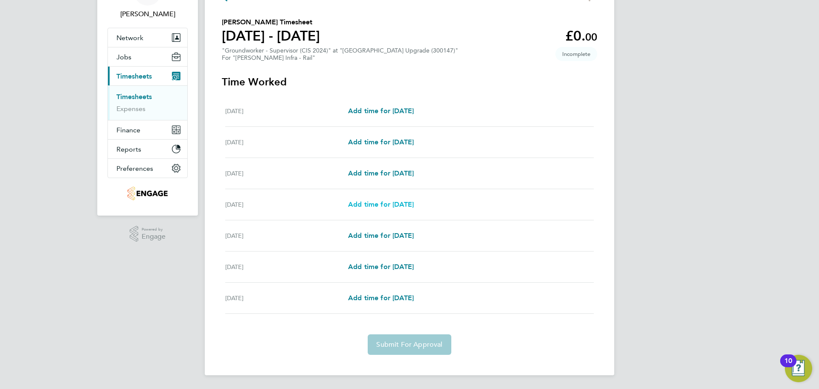
click at [406, 206] on span "Add time for [DATE]" at bounding box center [381, 204] width 66 height 8
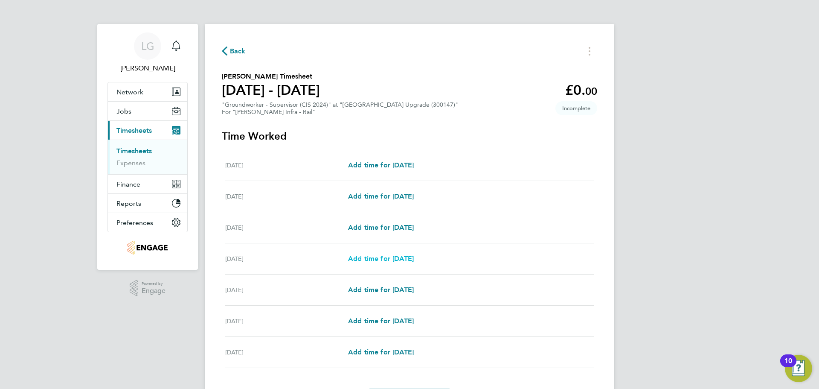
select select "30"
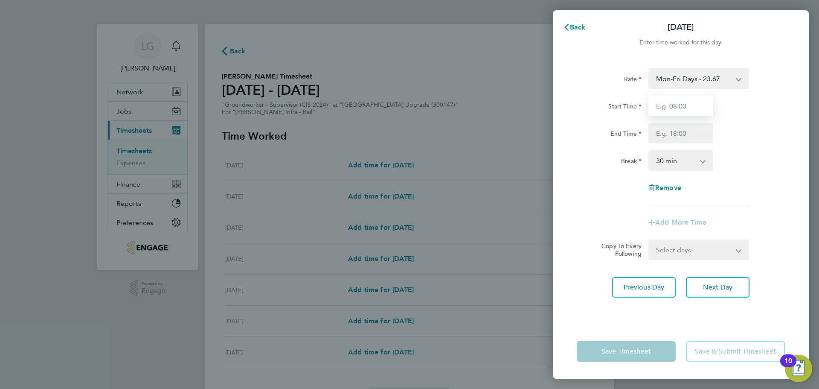
click at [678, 105] on input "Start Time" at bounding box center [681, 106] width 65 height 20
type input "07:30"
click at [674, 134] on input "End Time" at bounding box center [681, 133] width 65 height 20
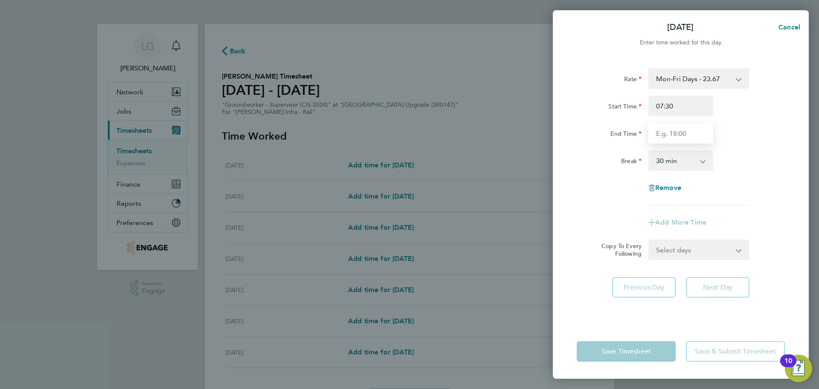
type input "18:00"
click at [771, 164] on div "Break 0 min 15 min 30 min 45 min 60 min 75 min 90 min" at bounding box center [680, 160] width 215 height 20
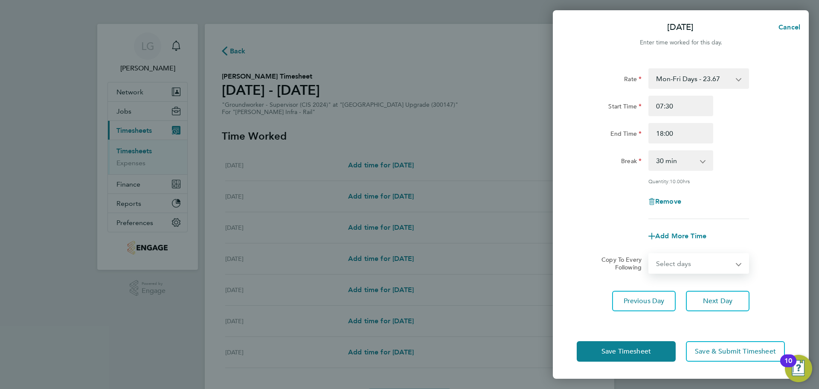
click at [707, 268] on select "Select days Day [DATE] [DATE] [DATE]" at bounding box center [694, 263] width 90 height 19
select select "DAY"
click at [649, 254] on select "Select days Day [DATE] [DATE] [DATE]" at bounding box center [694, 263] width 90 height 19
select select "[DATE]"
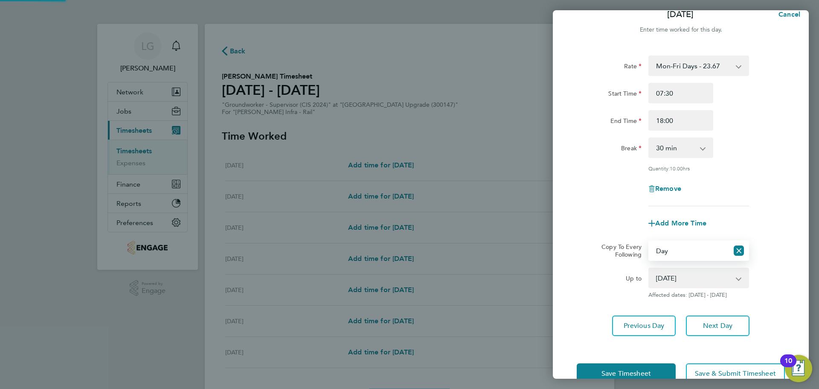
scroll to position [34, 0]
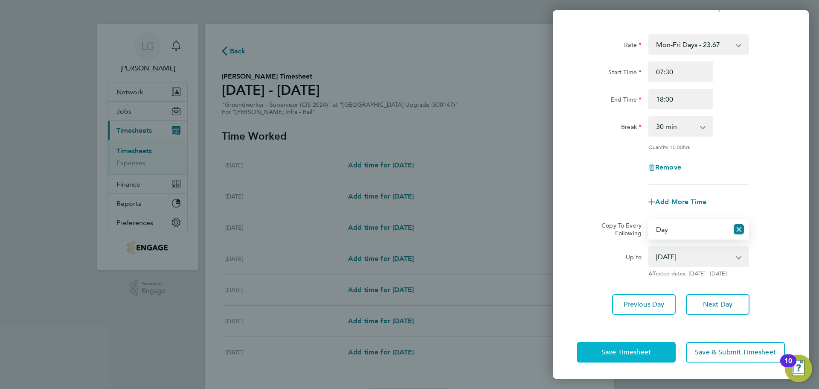
click at [643, 346] on button "Save Timesheet" at bounding box center [626, 352] width 99 height 20
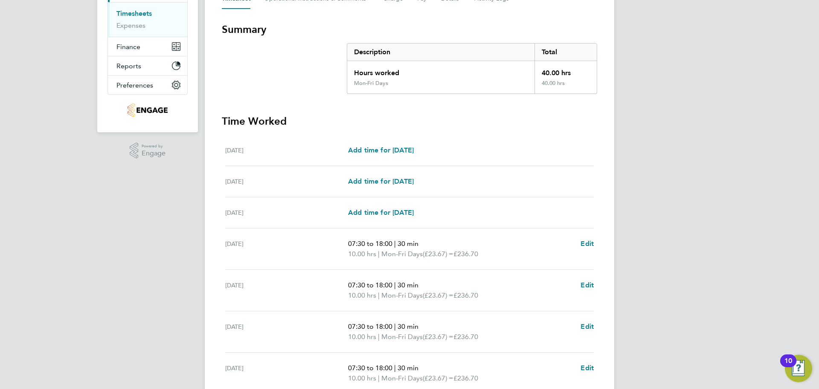
scroll to position [47, 0]
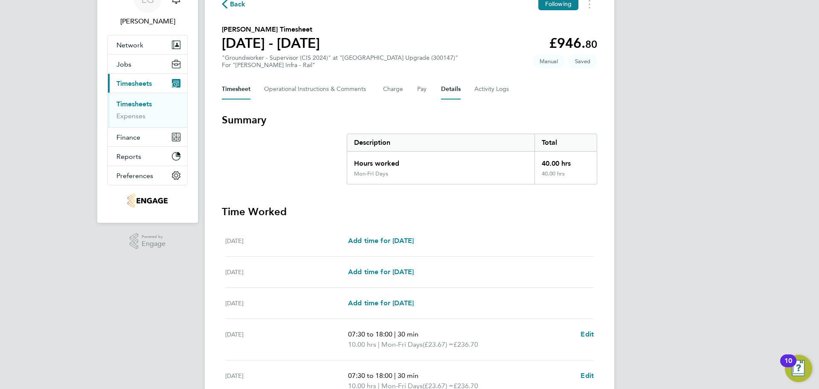
click at [451, 89] on button "Details" at bounding box center [451, 89] width 20 height 20
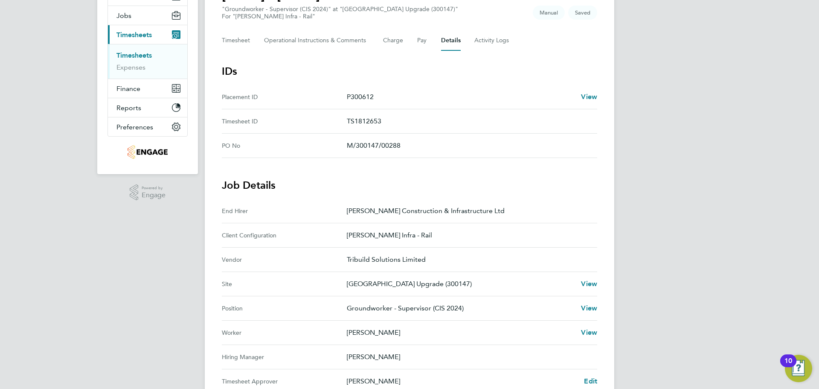
scroll to position [171, 0]
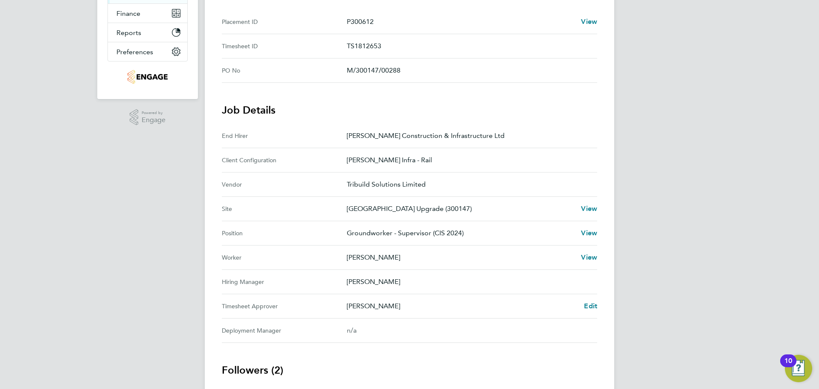
click at [92, 213] on div "LG Lee Garrity Notifications Applications: Network Team Members Businesses Site…" at bounding box center [409, 167] width 819 height 677
click at [589, 305] on span "Edit" at bounding box center [590, 306] width 13 height 8
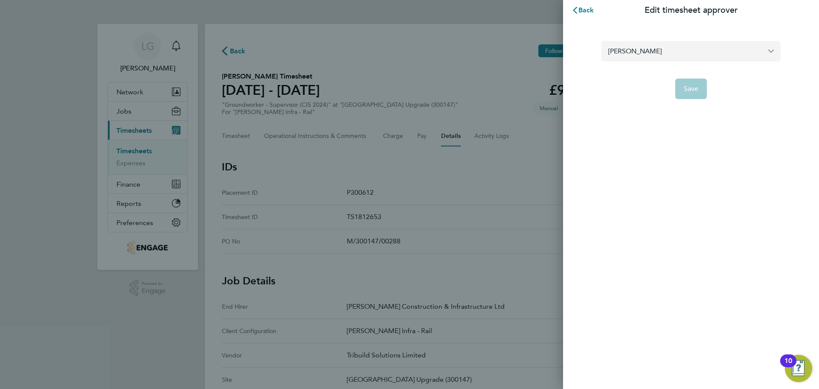
click at [683, 54] on input "Damian Liviu" at bounding box center [691, 51] width 179 height 20
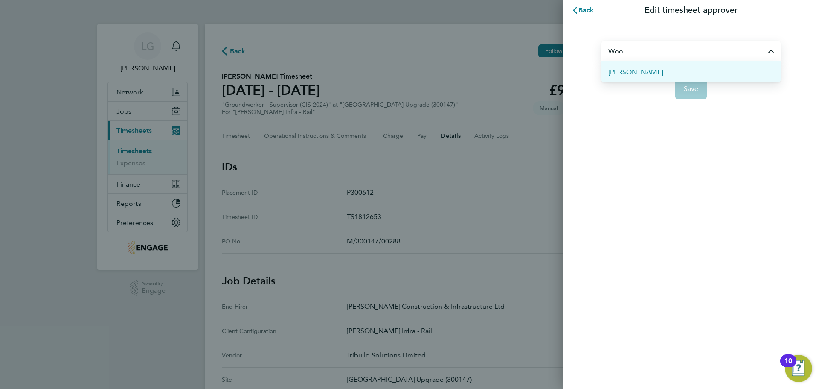
click at [659, 71] on span "[PERSON_NAME]" at bounding box center [635, 72] width 55 height 10
type input "[PERSON_NAME]"
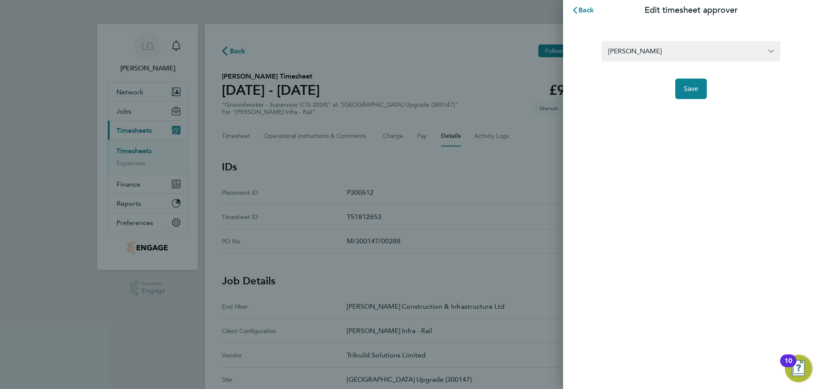
click at [646, 116] on div "Back Edit timesheet approver Richard Woolway Save" at bounding box center [691, 194] width 256 height 389
click at [691, 89] on span "Save" at bounding box center [691, 88] width 15 height 9
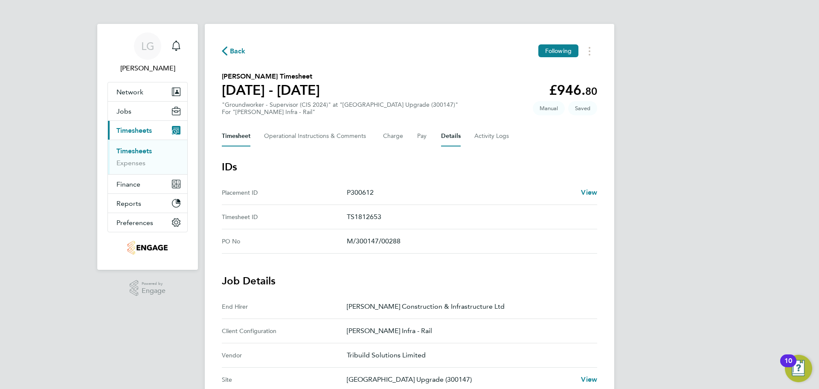
click at [230, 139] on button "Timesheet" at bounding box center [236, 136] width 29 height 20
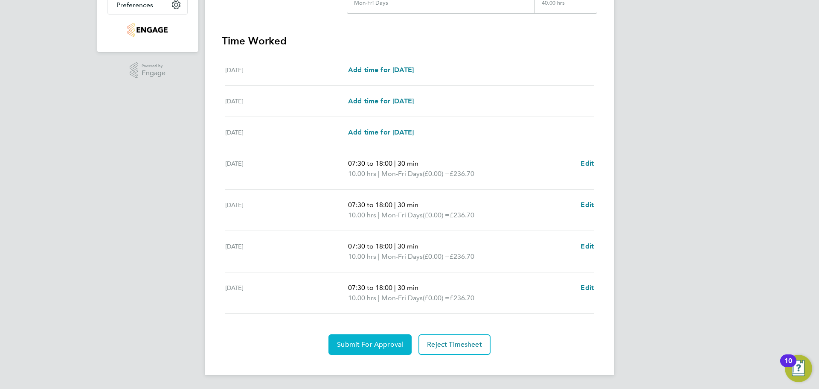
click at [385, 349] on button "Submit For Approval" at bounding box center [370, 344] width 83 height 20
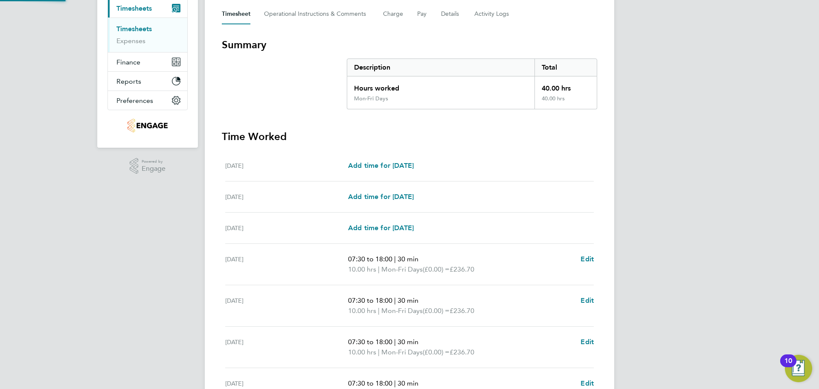
scroll to position [47, 0]
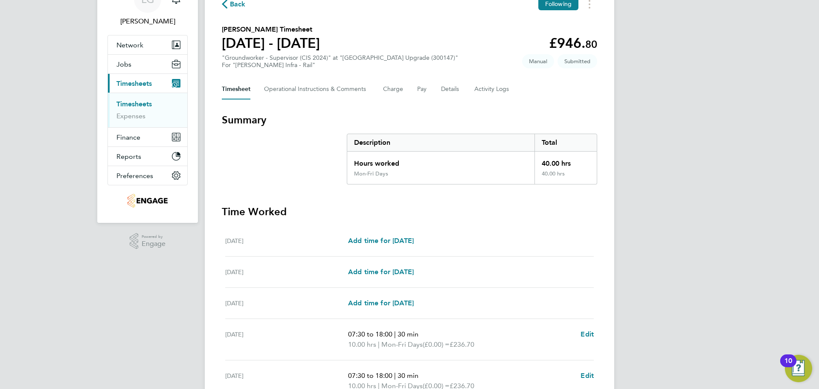
click at [144, 105] on link "Timesheets" at bounding box center [133, 104] width 35 height 8
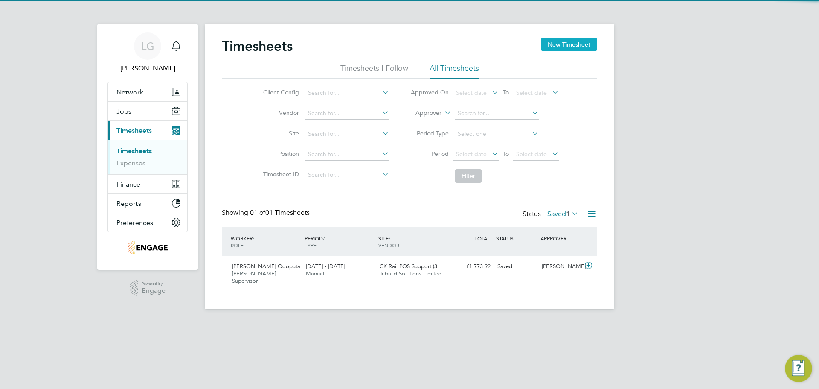
click at [571, 44] on button "New Timesheet" at bounding box center [569, 45] width 56 height 14
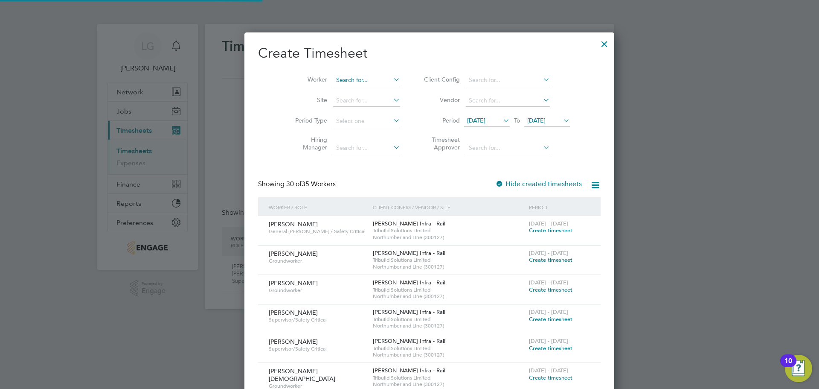
click at [333, 78] on input at bounding box center [366, 80] width 67 height 12
click at [361, 89] on li "Dan -Bogdan Ghinet" at bounding box center [369, 92] width 113 height 12
type input "[PERSON_NAME]"
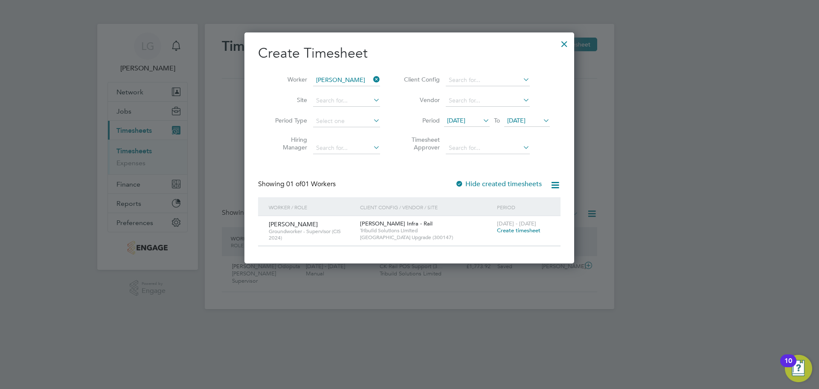
click at [524, 232] on span "Create timesheet" at bounding box center [519, 230] width 44 height 7
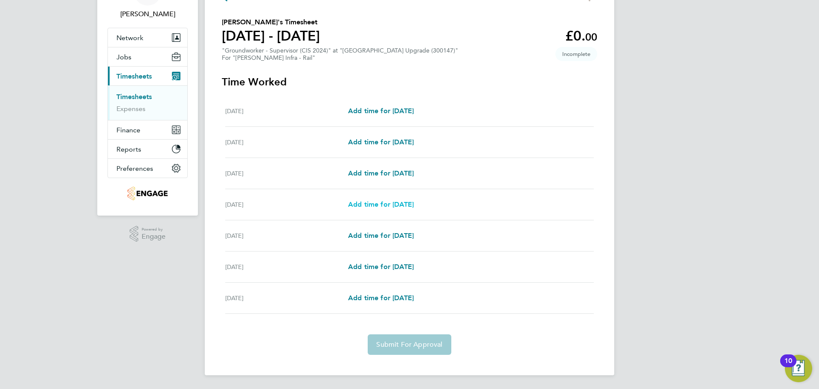
click at [389, 206] on span "Add time for Tue 26 Aug" at bounding box center [381, 204] width 66 height 8
select select "30"
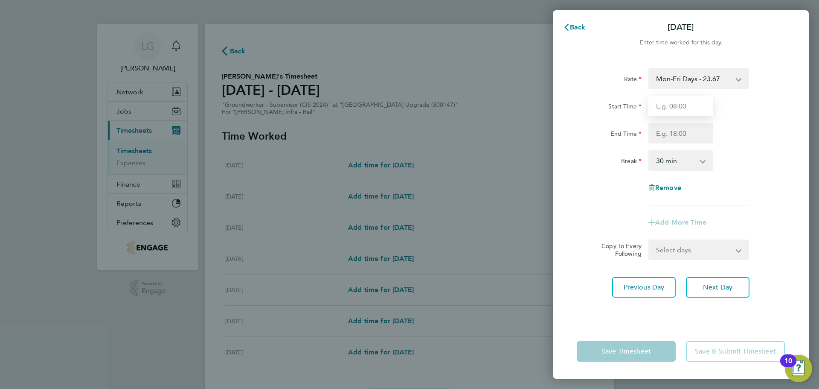
drag, startPoint x: 676, startPoint y: 107, endPoint x: 681, endPoint y: 114, distance: 9.5
click at [676, 107] on input "Start Time" at bounding box center [681, 106] width 65 height 20
type input "07:30"
drag, startPoint x: 674, startPoint y: 137, endPoint x: 676, endPoint y: 143, distance: 6.1
click at [674, 137] on input "End Time" at bounding box center [681, 133] width 65 height 20
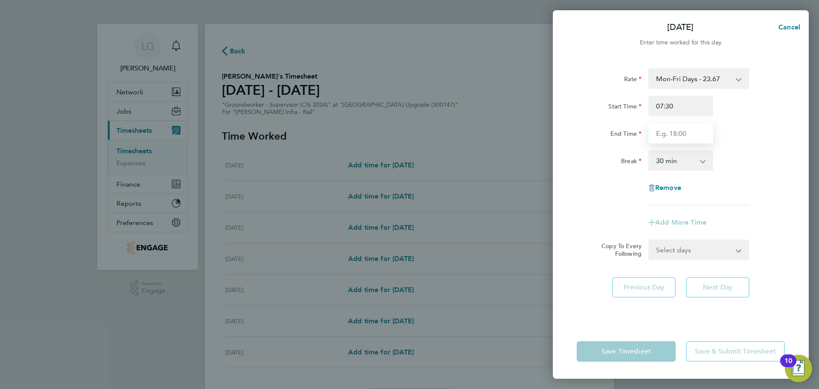
type input "18:00"
click at [762, 170] on div "Break 0 min 15 min 30 min 45 min 60 min 75 min 90 min" at bounding box center [680, 160] width 215 height 20
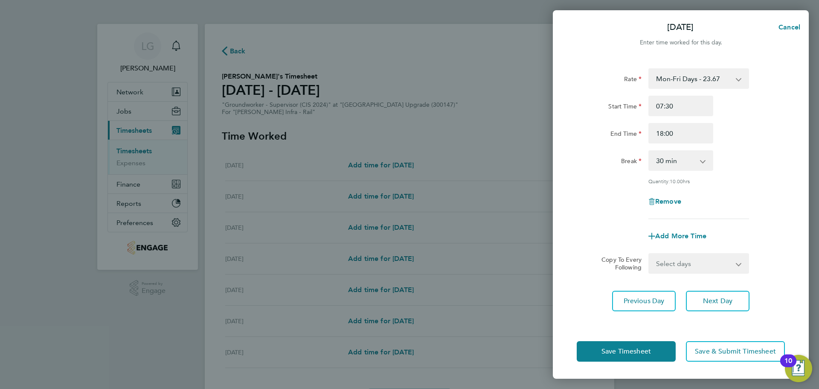
drag, startPoint x: 717, startPoint y: 261, endPoint x: 704, endPoint y: 271, distance: 15.8
click at [717, 261] on select "Select days Day Wednesday Thursday Friday" at bounding box center [694, 263] width 90 height 19
select select "DAY"
click at [649, 254] on select "Select days Day Wednesday Thursday Friday" at bounding box center [694, 263] width 90 height 19
select select "2025-08-29"
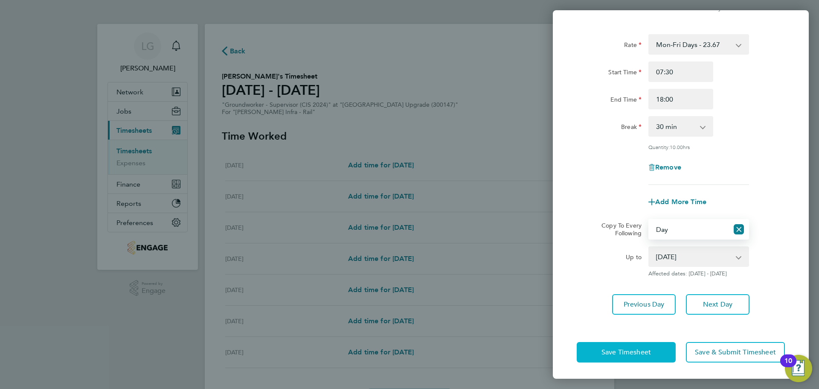
click at [653, 347] on button "Save Timesheet" at bounding box center [626, 352] width 99 height 20
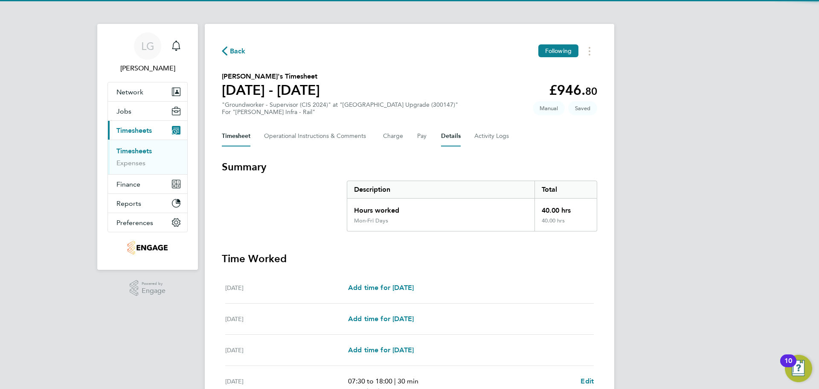
click at [444, 137] on button "Details" at bounding box center [451, 136] width 20 height 20
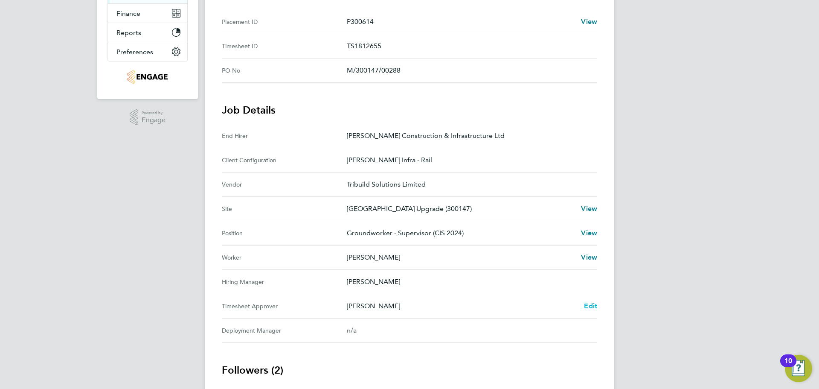
click at [594, 307] on span "Edit" at bounding box center [590, 306] width 13 height 8
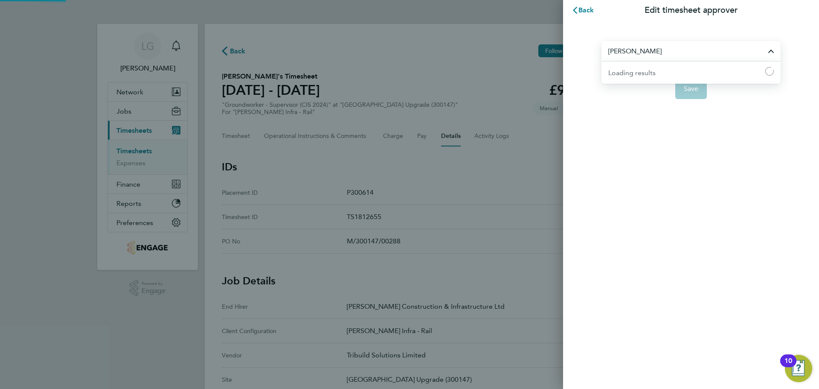
click at [654, 52] on input "[PERSON_NAME]" at bounding box center [691, 51] width 179 height 20
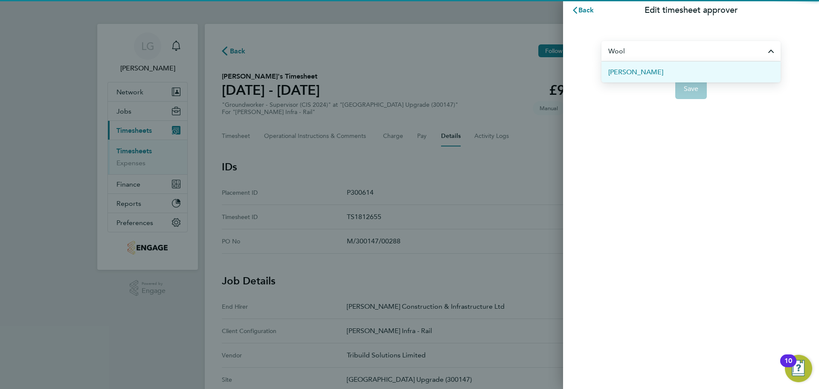
click at [652, 72] on span "[PERSON_NAME]" at bounding box center [635, 72] width 55 height 10
type input "[PERSON_NAME]"
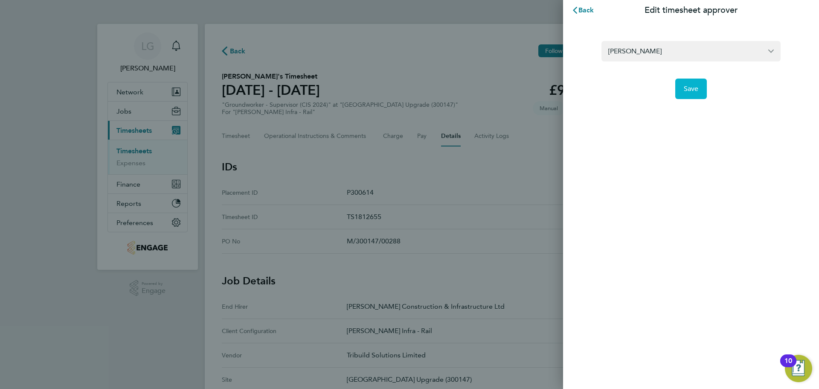
click at [685, 87] on span "Save" at bounding box center [691, 88] width 15 height 9
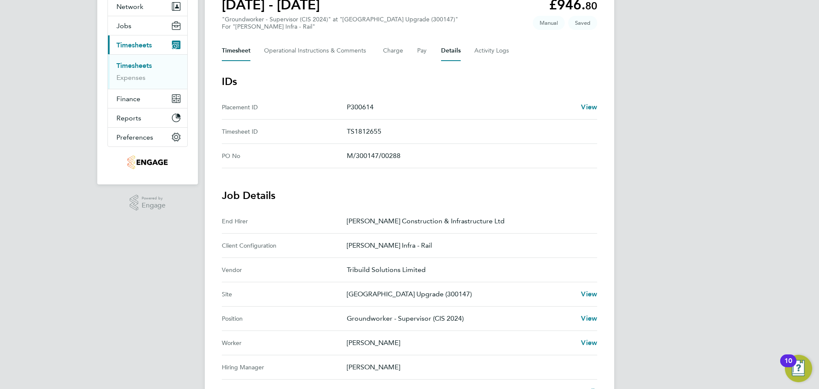
click at [240, 54] on button "Timesheet" at bounding box center [236, 51] width 29 height 20
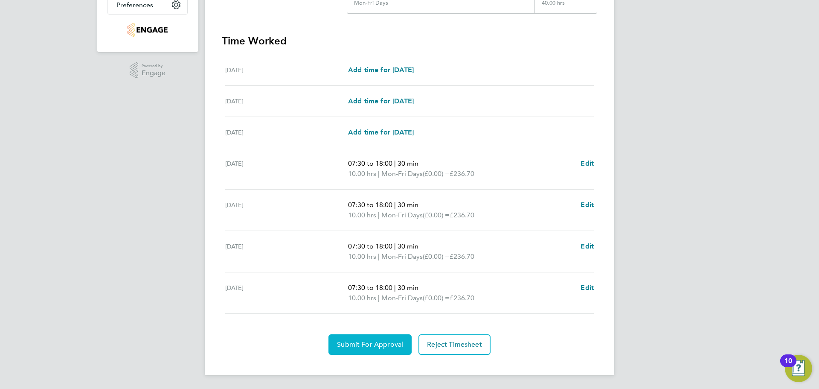
click at [367, 345] on span "Submit For Approval" at bounding box center [370, 344] width 66 height 9
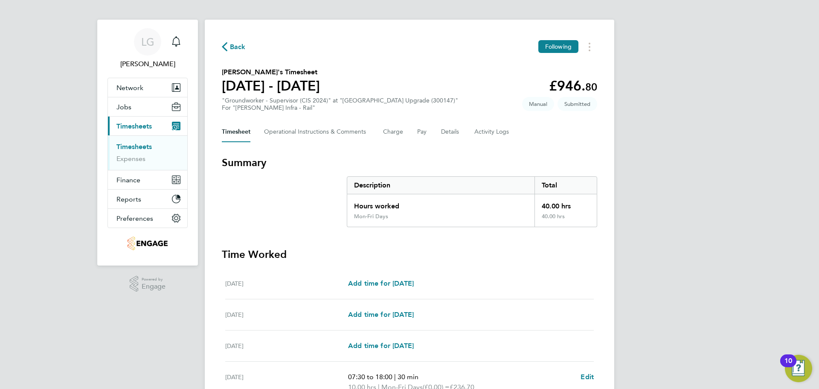
click at [145, 148] on link "Timesheets" at bounding box center [133, 147] width 35 height 8
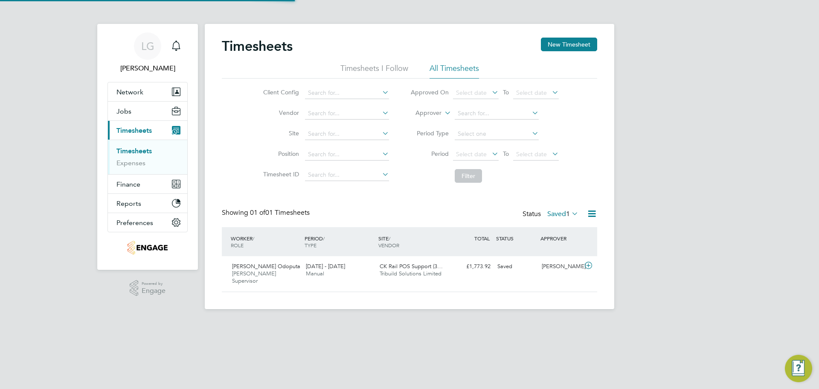
scroll to position [22, 74]
click at [17, 119] on div "LG Lee Garrity Notifications Applications: Network Team Members Businesses Site…" at bounding box center [409, 161] width 819 height 323
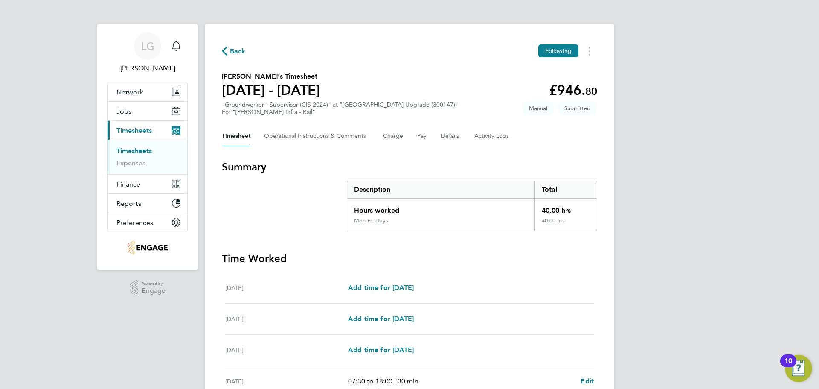
click at [136, 147] on link "Timesheets" at bounding box center [133, 151] width 35 height 8
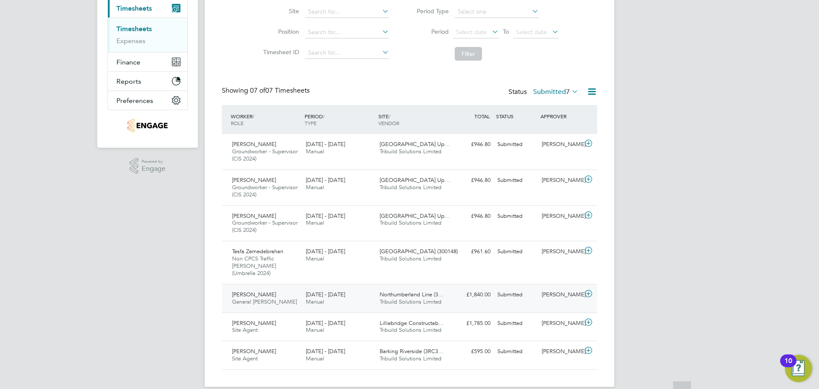
scroll to position [126, 0]
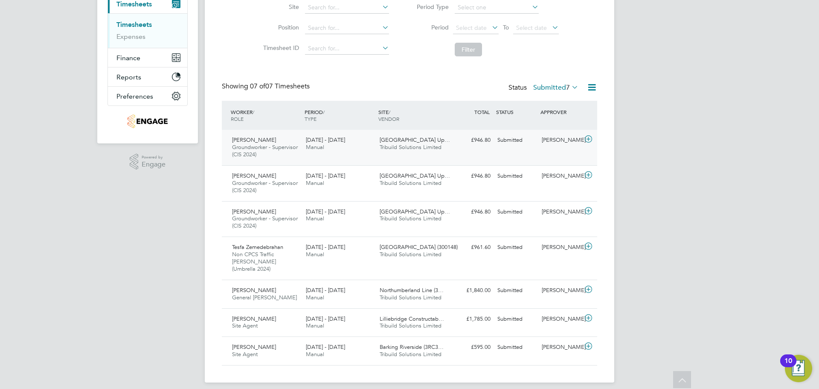
click at [465, 153] on div "Dan-Bogdan Ghinet Groundworker - Supervisor (CIS 2024) 23 - 29 Aug 2025 23 - 29…" at bounding box center [409, 147] width 375 height 35
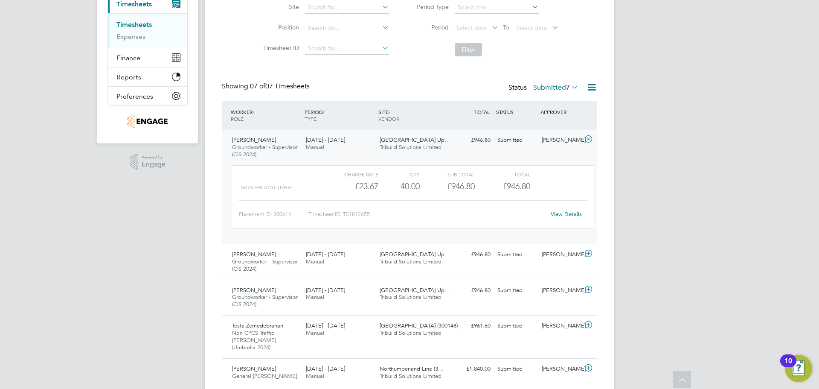
click at [565, 212] on link "View Details" at bounding box center [566, 213] width 31 height 7
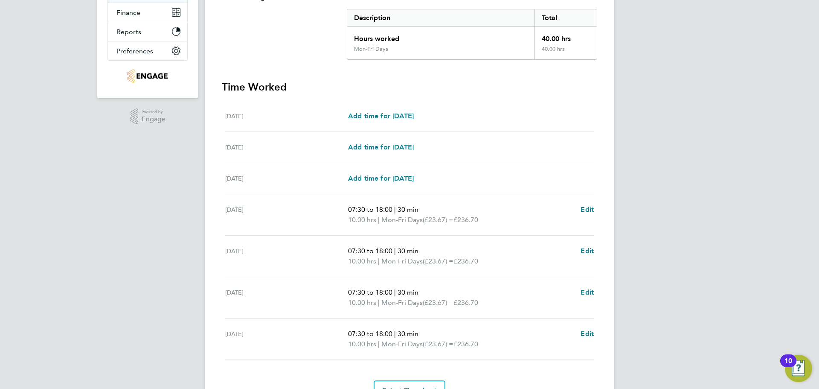
scroll to position [213, 0]
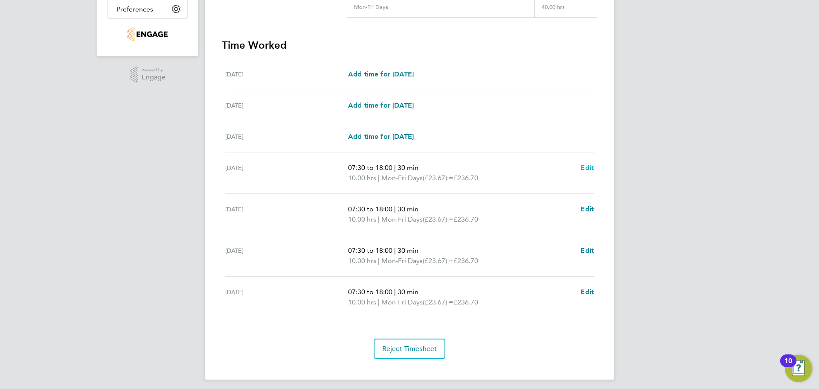
click at [587, 167] on span "Edit" at bounding box center [587, 167] width 13 height 8
select select "30"
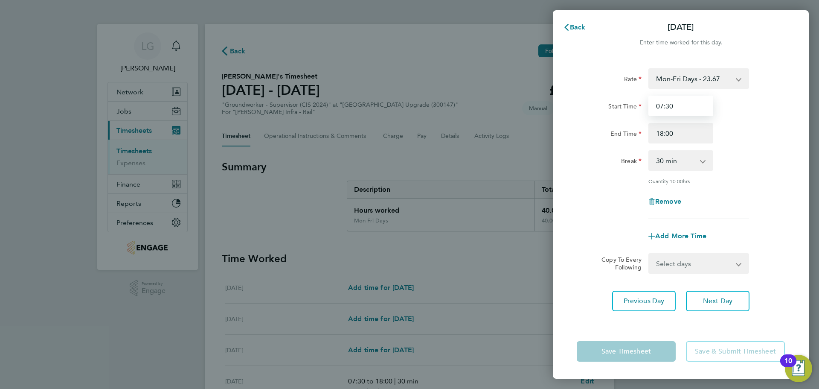
click at [682, 104] on input "07:30" at bounding box center [681, 106] width 65 height 20
click at [679, 202] on span "Remove" at bounding box center [668, 201] width 26 height 8
select select "null"
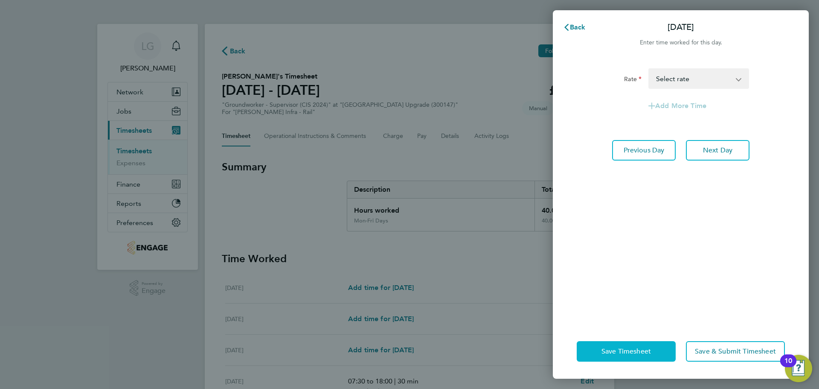
click at [641, 351] on span "Save Timesheet" at bounding box center [626, 351] width 49 height 9
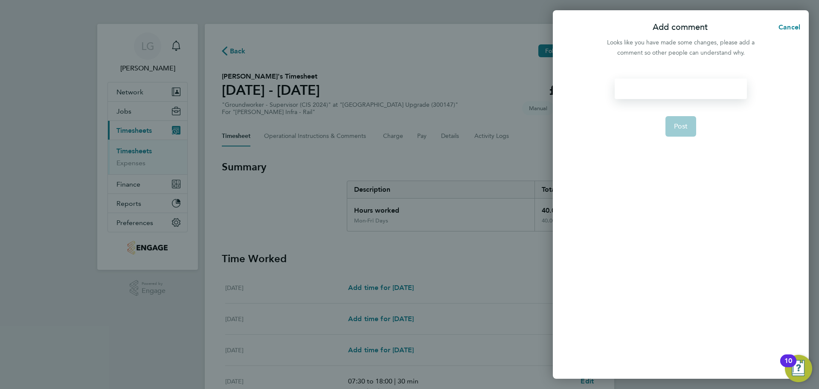
click at [650, 79] on div at bounding box center [681, 89] width 132 height 20
click at [670, 120] on button "Post" at bounding box center [681, 126] width 31 height 20
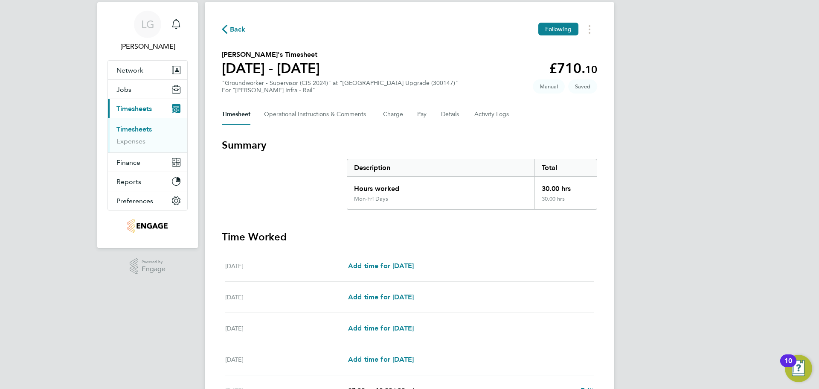
scroll to position [43, 0]
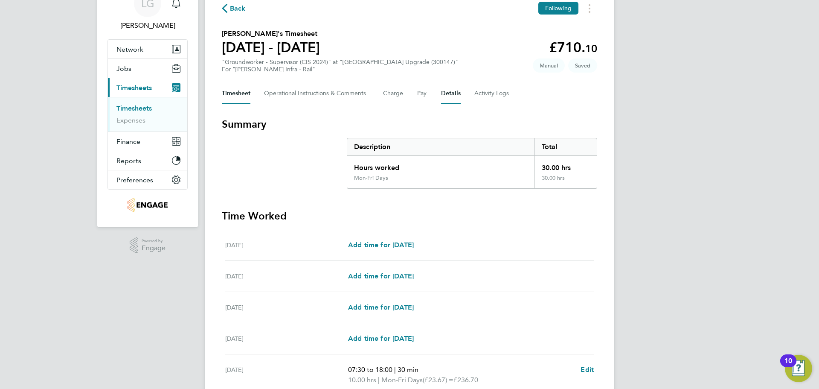
click at [449, 91] on button "Details" at bounding box center [451, 93] width 20 height 20
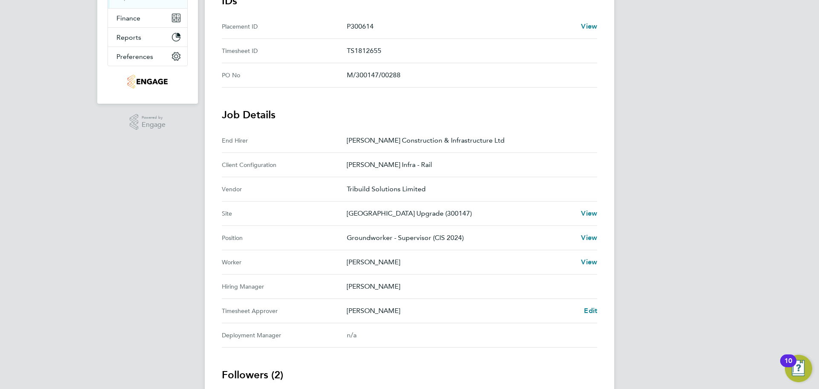
scroll to position [256, 0]
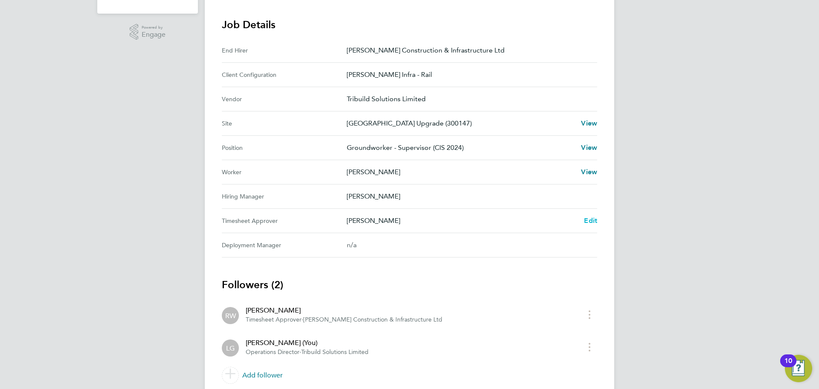
click at [592, 218] on span "Edit" at bounding box center [590, 220] width 13 height 8
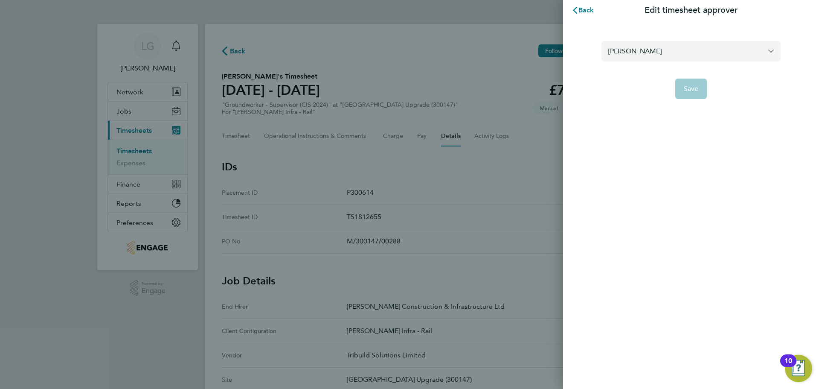
click at [664, 49] on input "[PERSON_NAME]" at bounding box center [691, 51] width 179 height 20
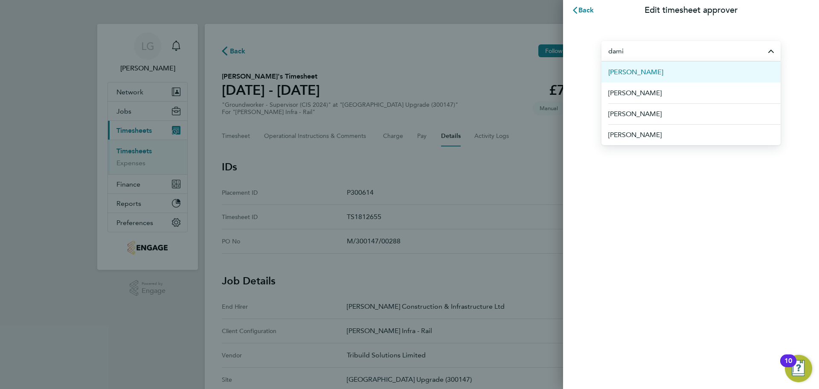
click at [659, 73] on li "[PERSON_NAME]" at bounding box center [691, 71] width 179 height 21
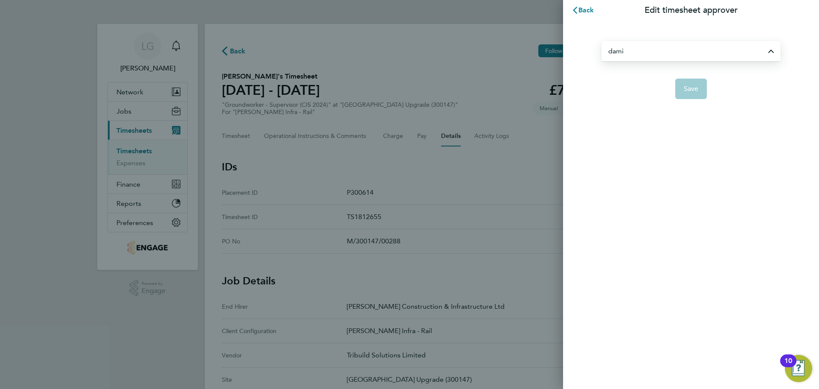
type input "[PERSON_NAME]"
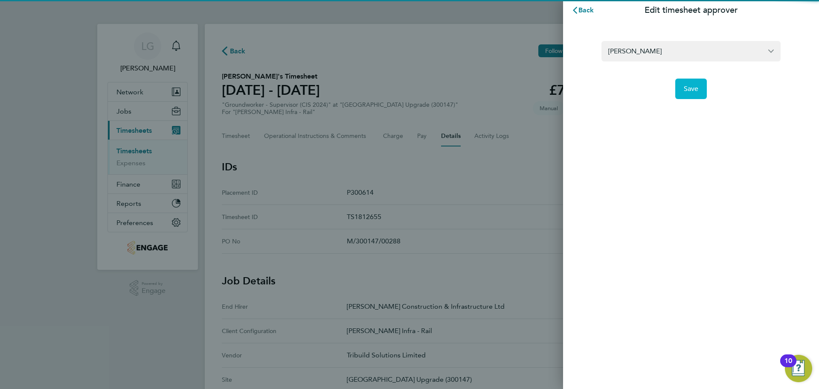
click at [695, 90] on span "Save" at bounding box center [691, 88] width 15 height 9
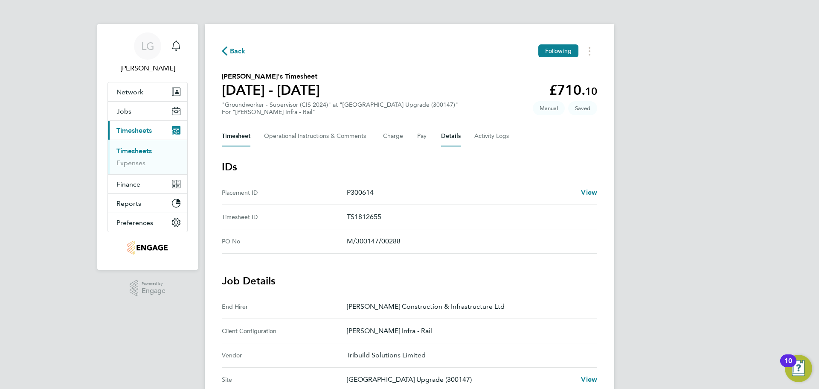
click at [237, 139] on button "Timesheet" at bounding box center [236, 136] width 29 height 20
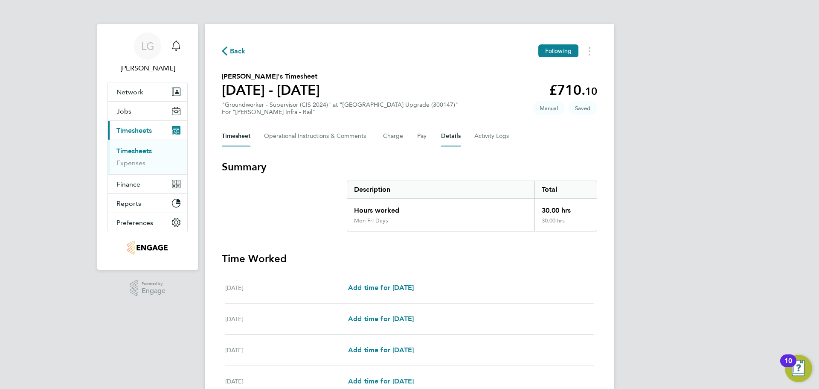
click at [449, 142] on button "Details" at bounding box center [451, 136] width 20 height 20
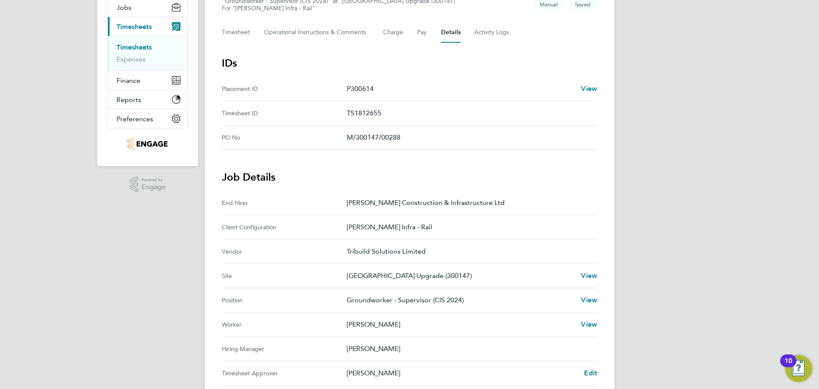
scroll to position [43, 0]
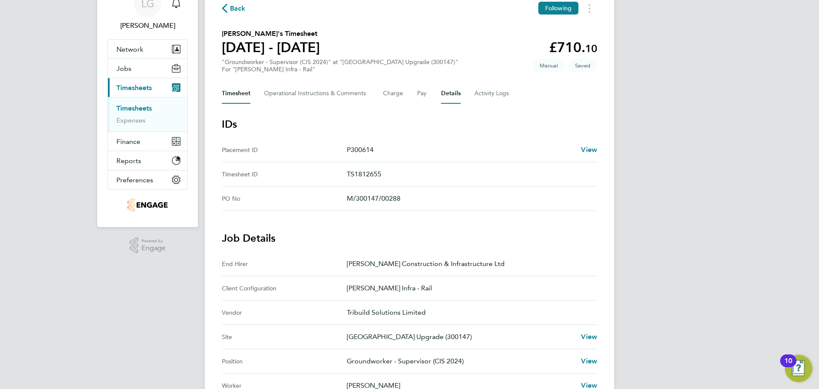
click at [239, 94] on button "Timesheet" at bounding box center [236, 93] width 29 height 20
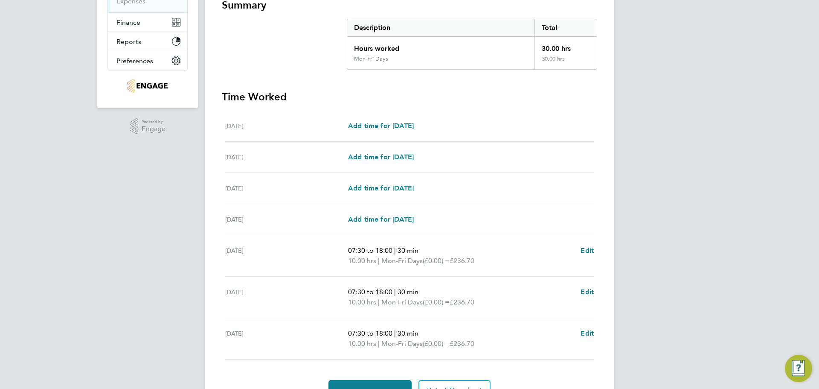
scroll to position [207, 0]
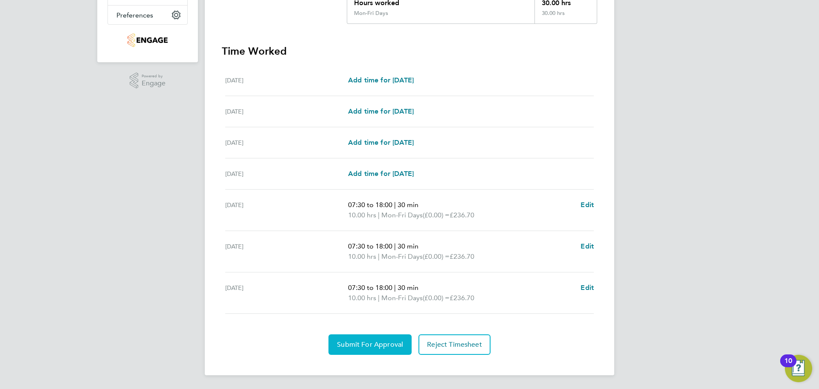
drag, startPoint x: 383, startPoint y: 344, endPoint x: 385, endPoint y: 329, distance: 15.0
click at [383, 344] on span "Submit For Approval" at bounding box center [370, 344] width 66 height 9
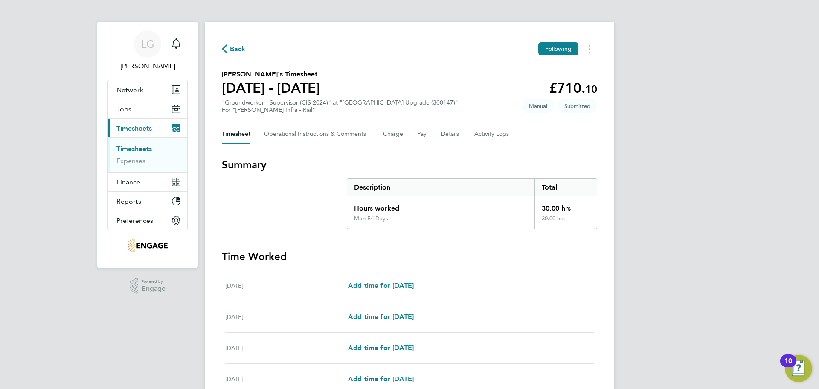
scroll to position [0, 0]
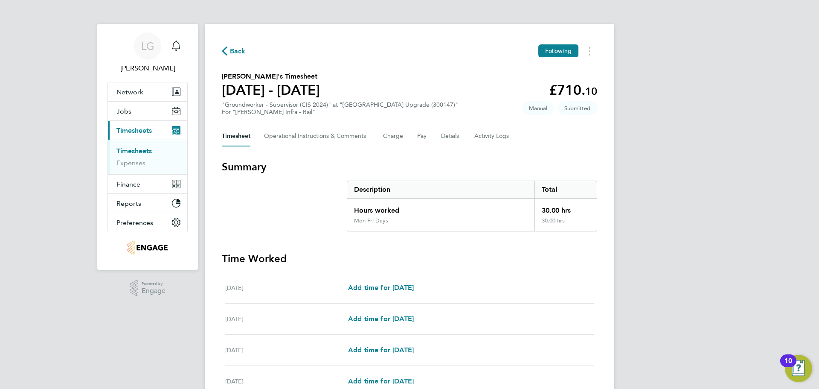
click at [138, 148] on link "Timesheets" at bounding box center [133, 151] width 35 height 8
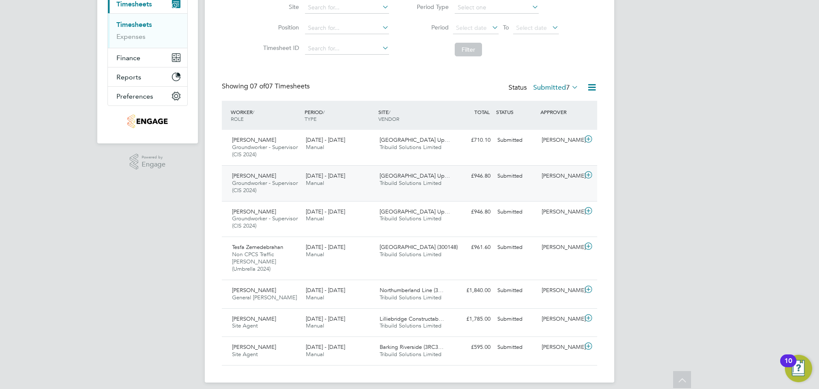
click at [528, 181] on div "Submitted" at bounding box center [516, 176] width 44 height 14
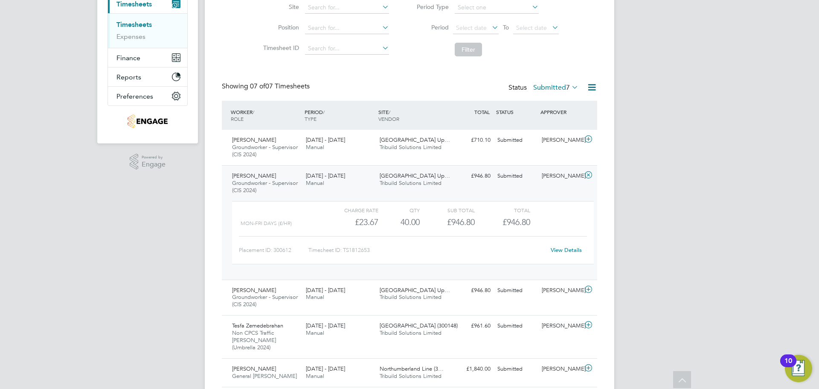
click at [562, 249] on link "View Details" at bounding box center [566, 249] width 31 height 7
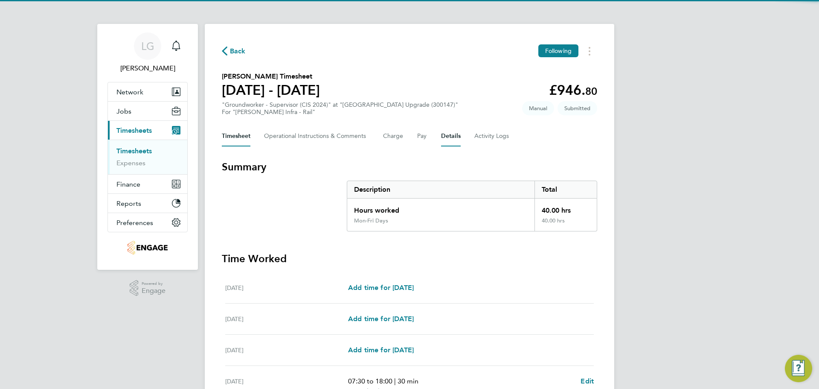
click at [444, 137] on button "Details" at bounding box center [451, 136] width 20 height 20
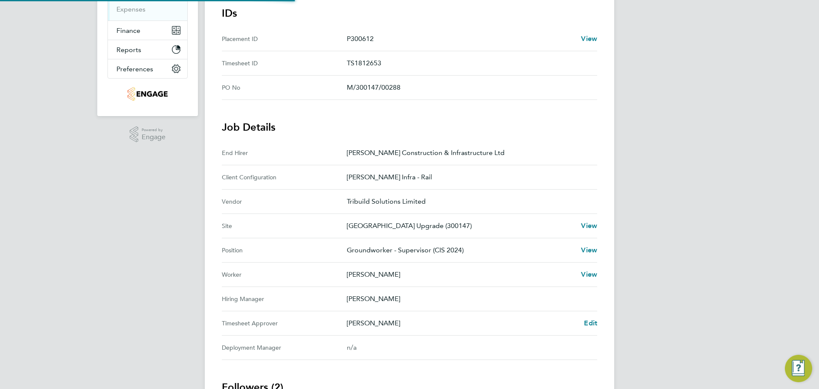
scroll to position [241, 0]
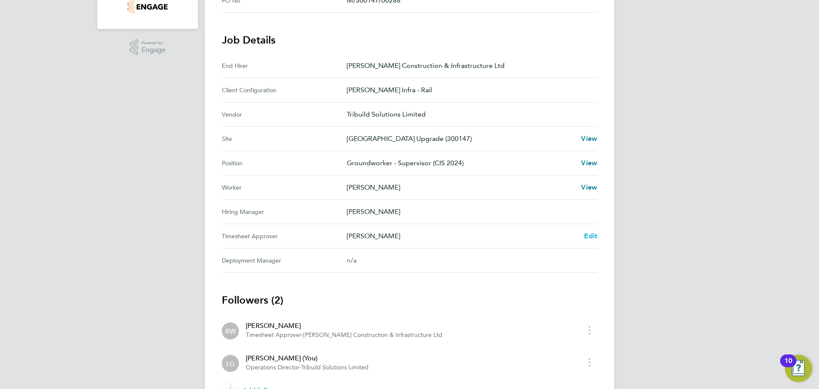
click at [592, 237] on span "Edit" at bounding box center [590, 236] width 13 height 8
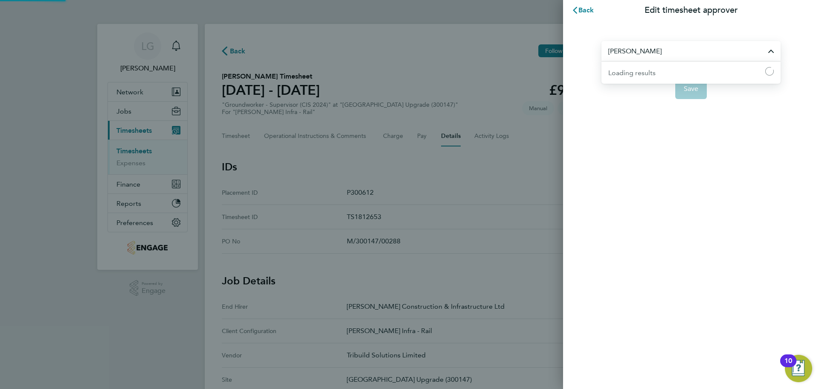
click at [671, 55] on input "[PERSON_NAME]" at bounding box center [691, 51] width 179 height 20
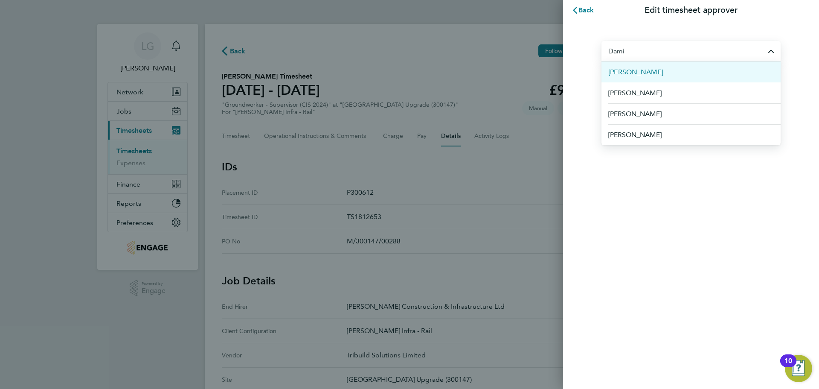
click at [647, 68] on span "[PERSON_NAME]" at bounding box center [635, 72] width 55 height 10
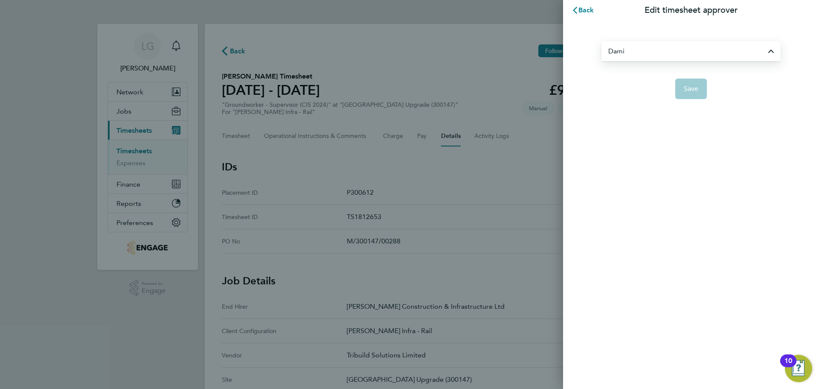
type input "[PERSON_NAME]"
click at [710, 168] on div "Back Edit timesheet approver [PERSON_NAME] Save" at bounding box center [691, 194] width 256 height 389
click at [697, 82] on button "Save" at bounding box center [691, 89] width 32 height 20
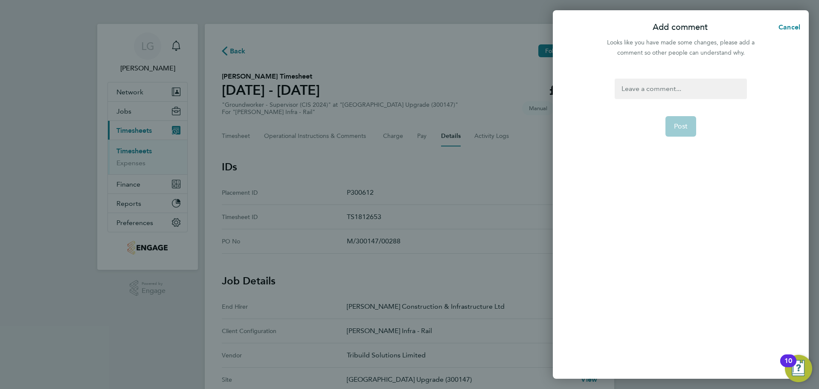
click at [651, 85] on div at bounding box center [681, 89] width 132 height 20
click at [659, 77] on div "Post" at bounding box center [681, 223] width 256 height 310
click at [658, 87] on div at bounding box center [681, 89] width 132 height 20
click at [637, 93] on div at bounding box center [681, 89] width 132 height 20
click at [694, 91] on div "Approver Chnage" at bounding box center [681, 89] width 132 height 20
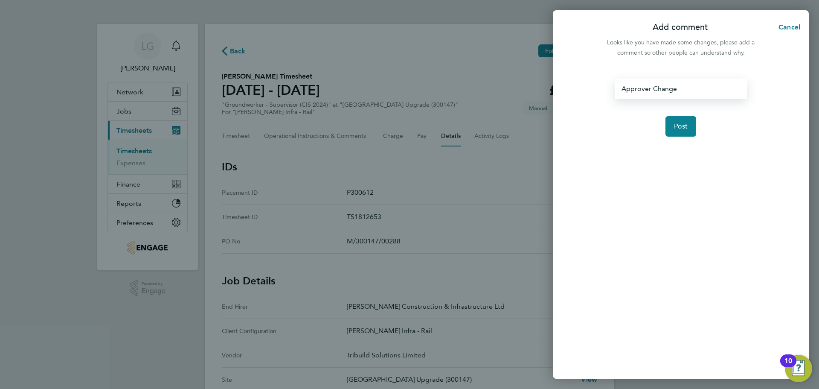
click at [704, 90] on div "Approver Change" at bounding box center [681, 89] width 132 height 20
drag, startPoint x: 707, startPoint y: 90, endPoint x: 614, endPoint y: 90, distance: 92.2
click at [612, 90] on form "Approver Change Post" at bounding box center [680, 175] width 139 height 193
copy div "Approver Change"
click at [686, 122] on button "Post" at bounding box center [681, 126] width 31 height 20
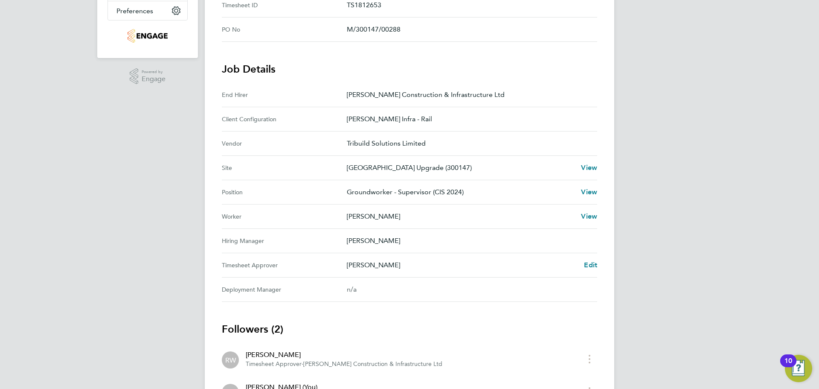
scroll to position [85, 0]
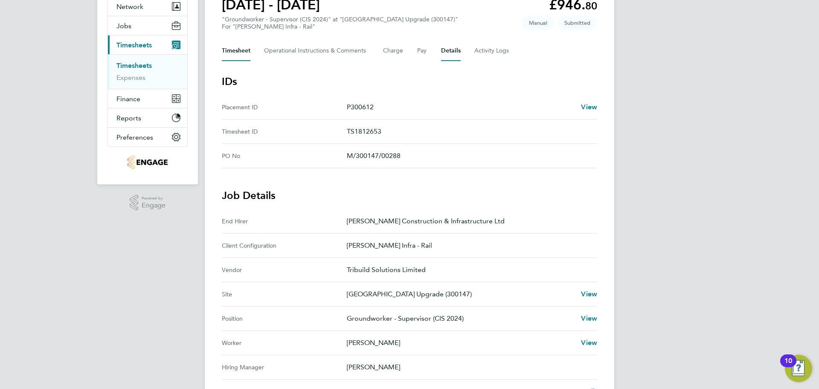
click at [247, 53] on button "Timesheet" at bounding box center [236, 51] width 29 height 20
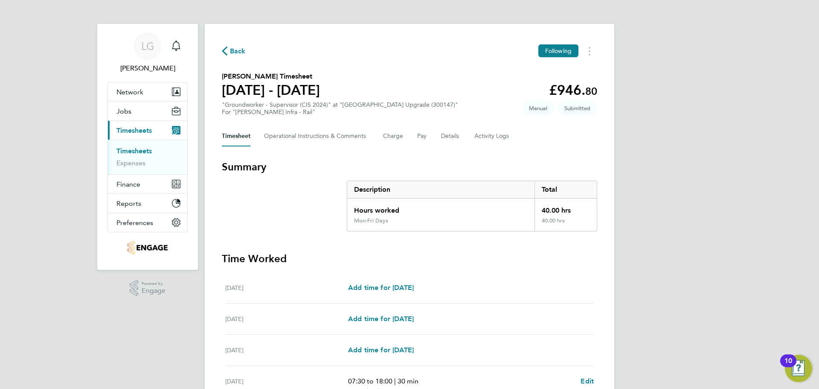
click at [142, 147] on link "Timesheets" at bounding box center [133, 151] width 35 height 8
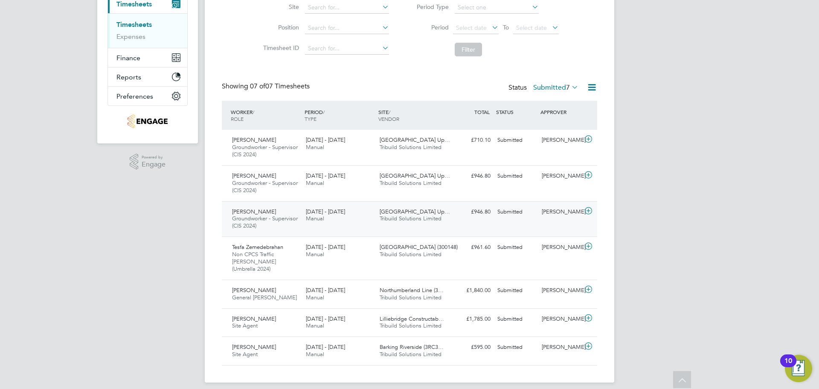
click at [540, 219] on div "[PERSON_NAME]" at bounding box center [560, 212] width 44 height 14
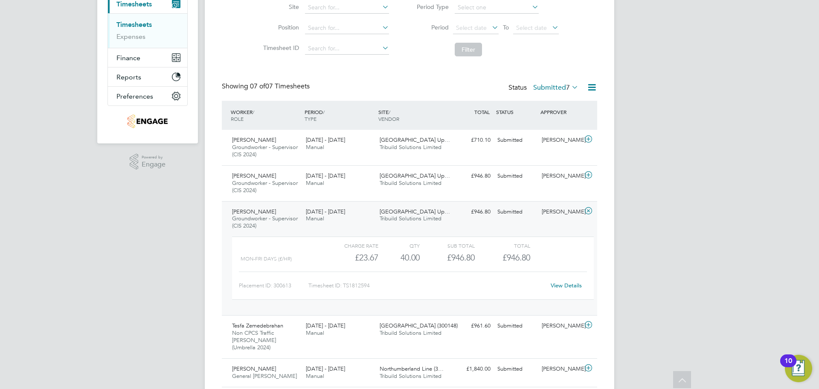
click at [567, 282] on link "View Details" at bounding box center [566, 285] width 31 height 7
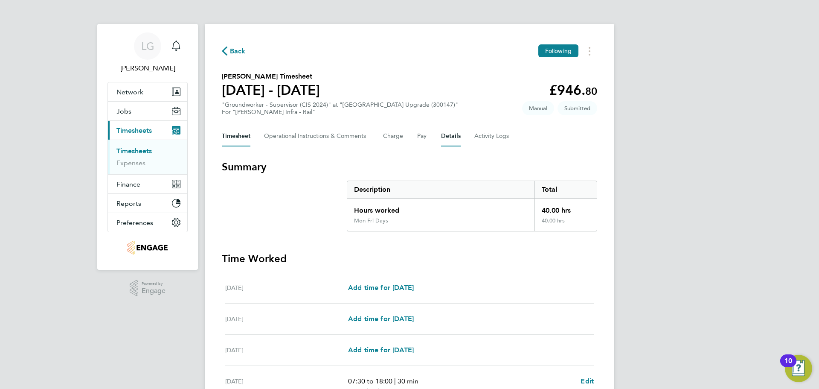
click at [460, 131] on button "Details" at bounding box center [451, 136] width 20 height 20
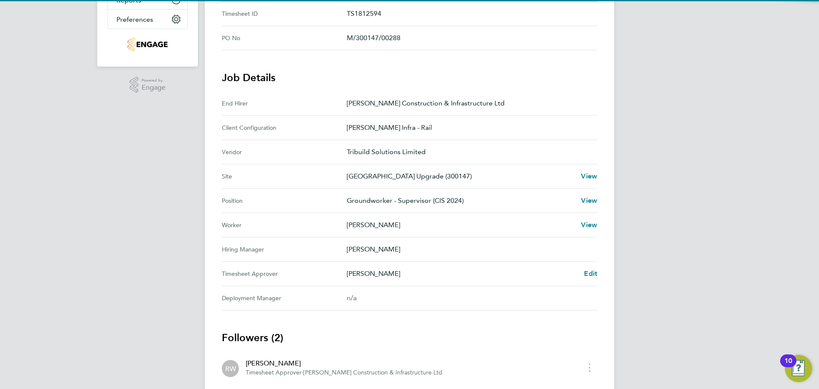
scroll to position [256, 0]
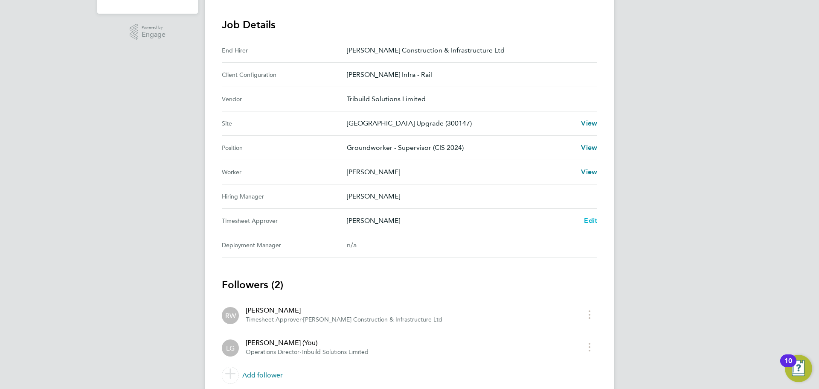
click at [593, 220] on span "Edit" at bounding box center [590, 220] width 13 height 8
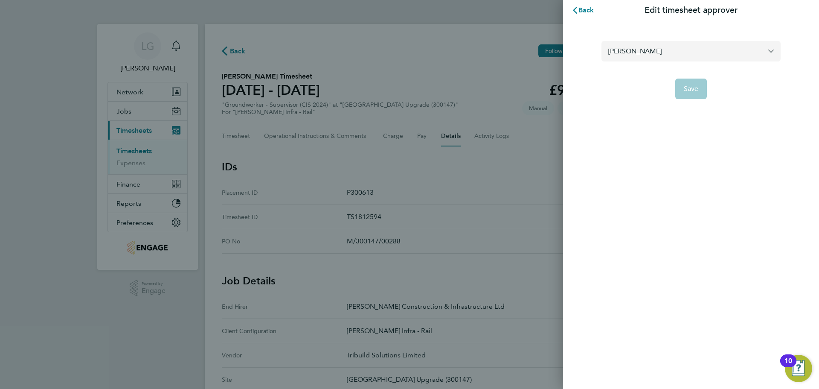
click at [651, 56] on input "[PERSON_NAME]" at bounding box center [691, 51] width 179 height 20
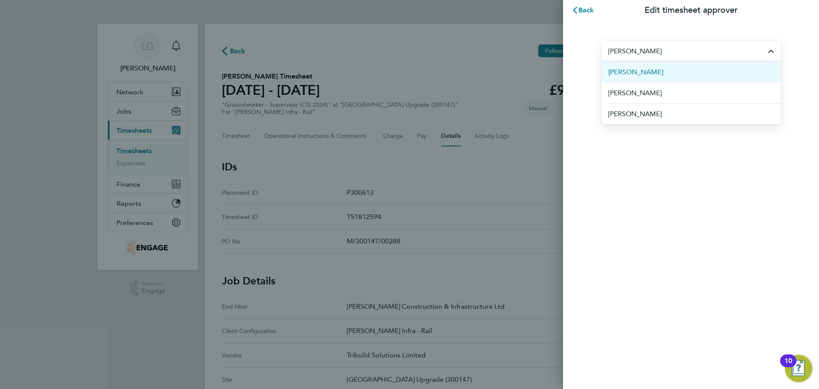
click at [640, 72] on span "[PERSON_NAME]" at bounding box center [635, 72] width 55 height 10
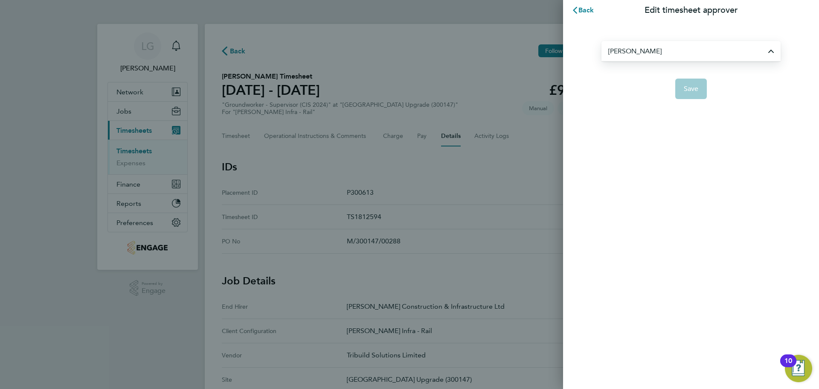
type input "[PERSON_NAME]"
click at [692, 87] on span "Save" at bounding box center [691, 88] width 15 height 9
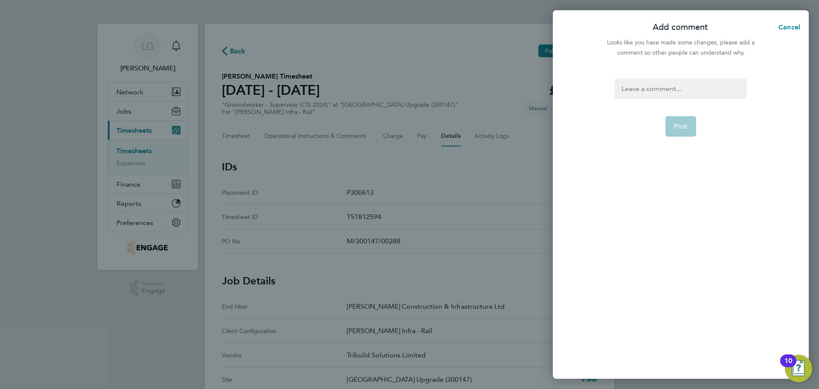
click at [663, 86] on div at bounding box center [681, 89] width 132 height 20
click at [643, 89] on div at bounding box center [681, 89] width 132 height 20
paste div
click at [673, 126] on button "Post" at bounding box center [681, 126] width 31 height 20
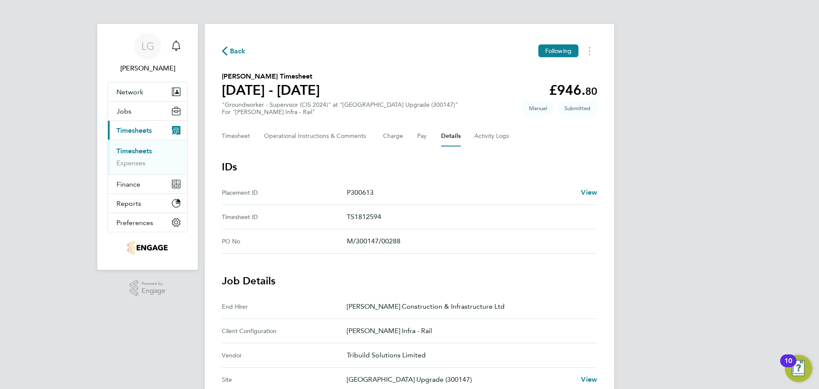
click at [131, 149] on link "Timesheets" at bounding box center [133, 151] width 35 height 8
